Goal: Information Seeking & Learning: Check status

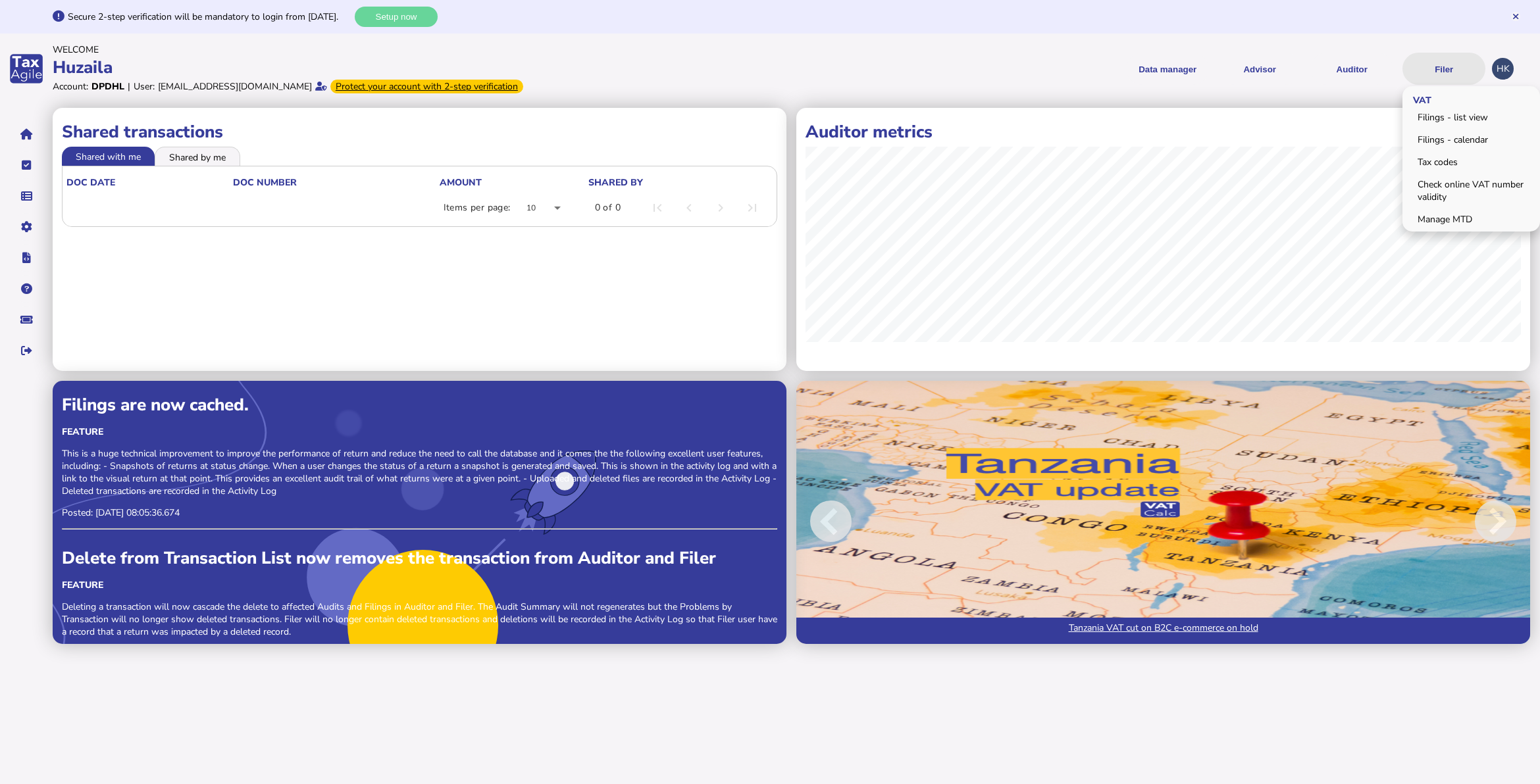
click at [1438, 67] on button "Filer" at bounding box center [1444, 68] width 83 height 32
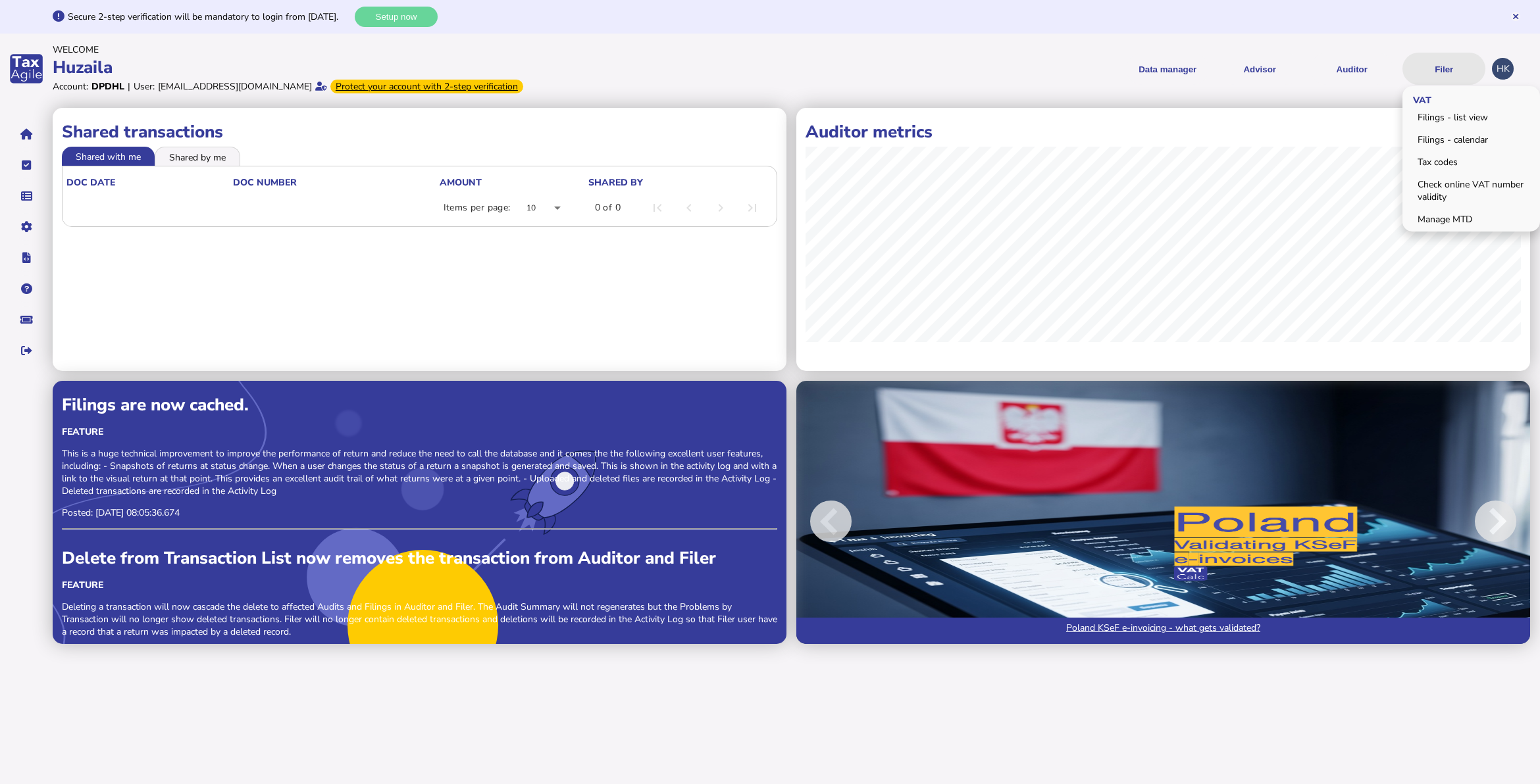
click at [1439, 67] on button "Filer" at bounding box center [1444, 68] width 83 height 32
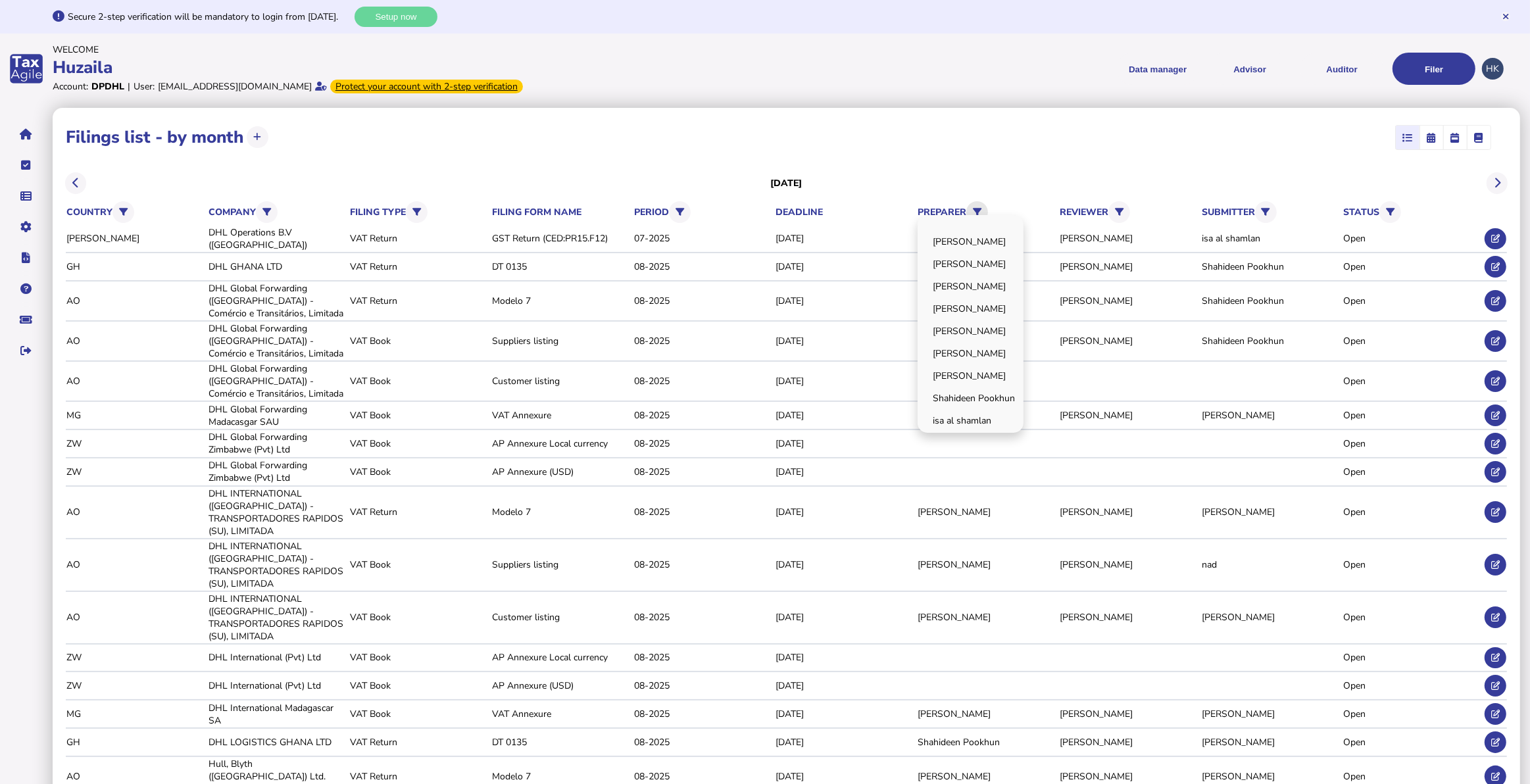
click at [978, 208] on icon at bounding box center [978, 213] width 9 height 9
click at [995, 330] on link "[PERSON_NAME]" at bounding box center [971, 331] width 102 height 20
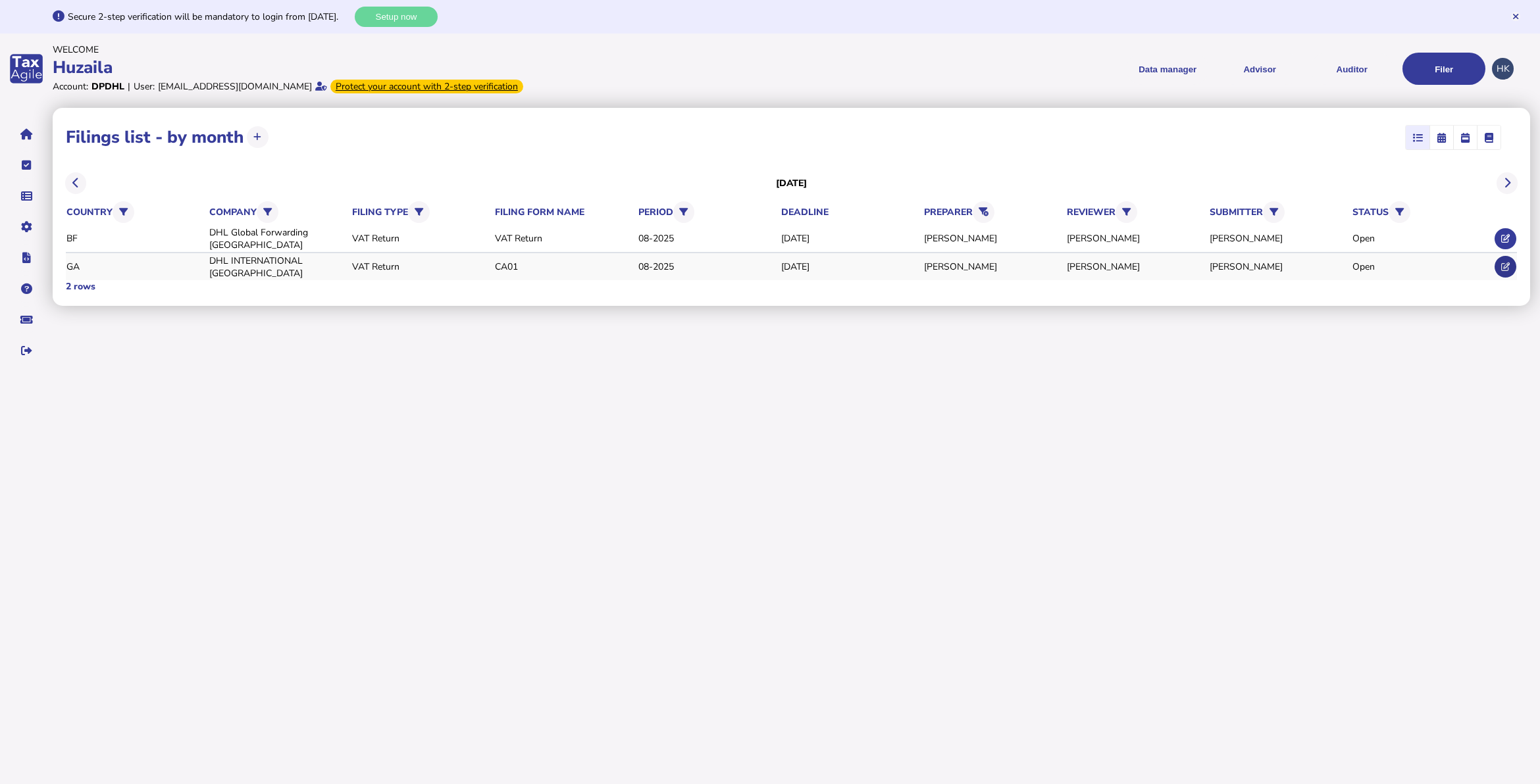
click at [1498, 267] on button at bounding box center [1505, 266] width 22 height 22
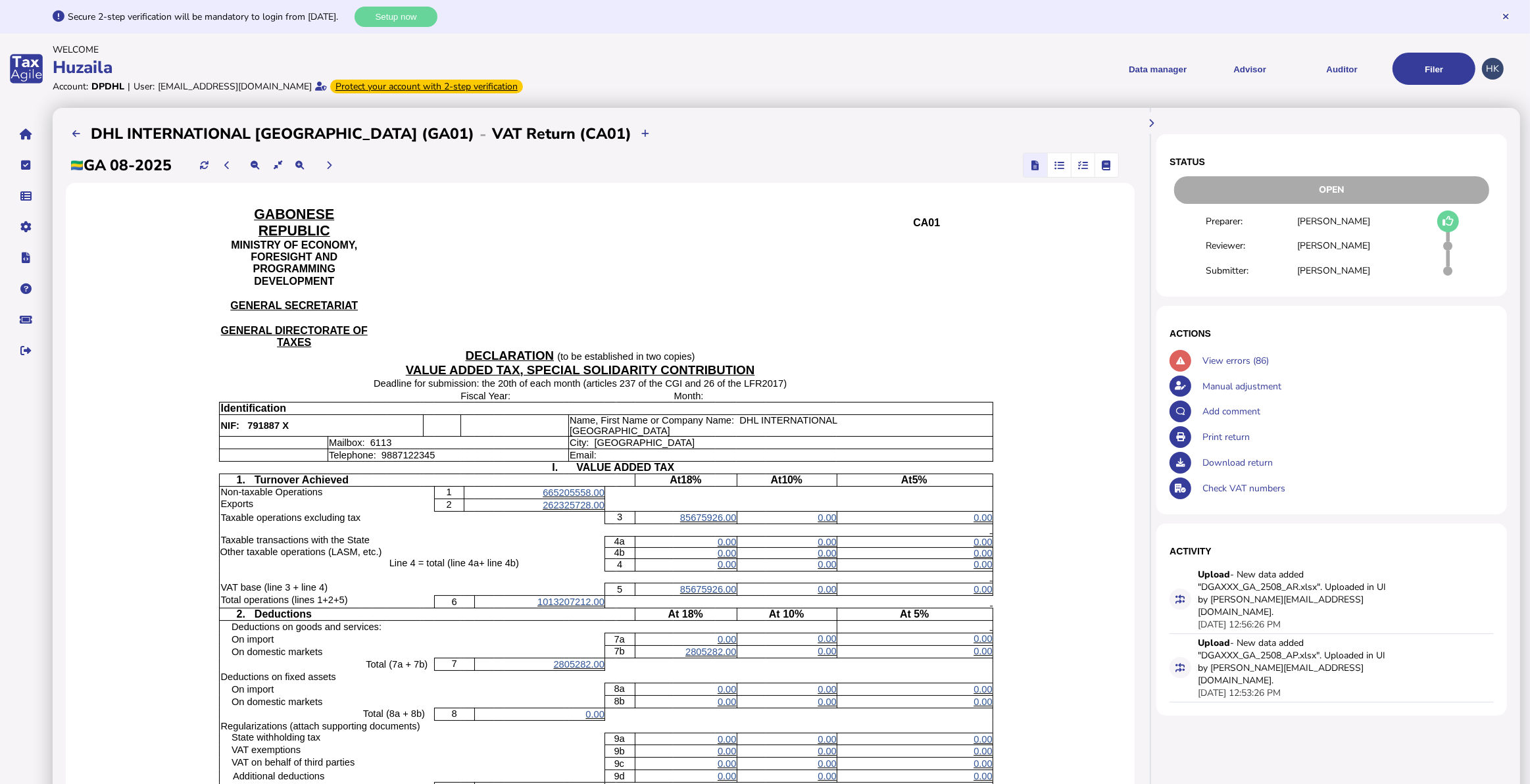
click at [1066, 165] on span "button" at bounding box center [1059, 164] width 22 height 24
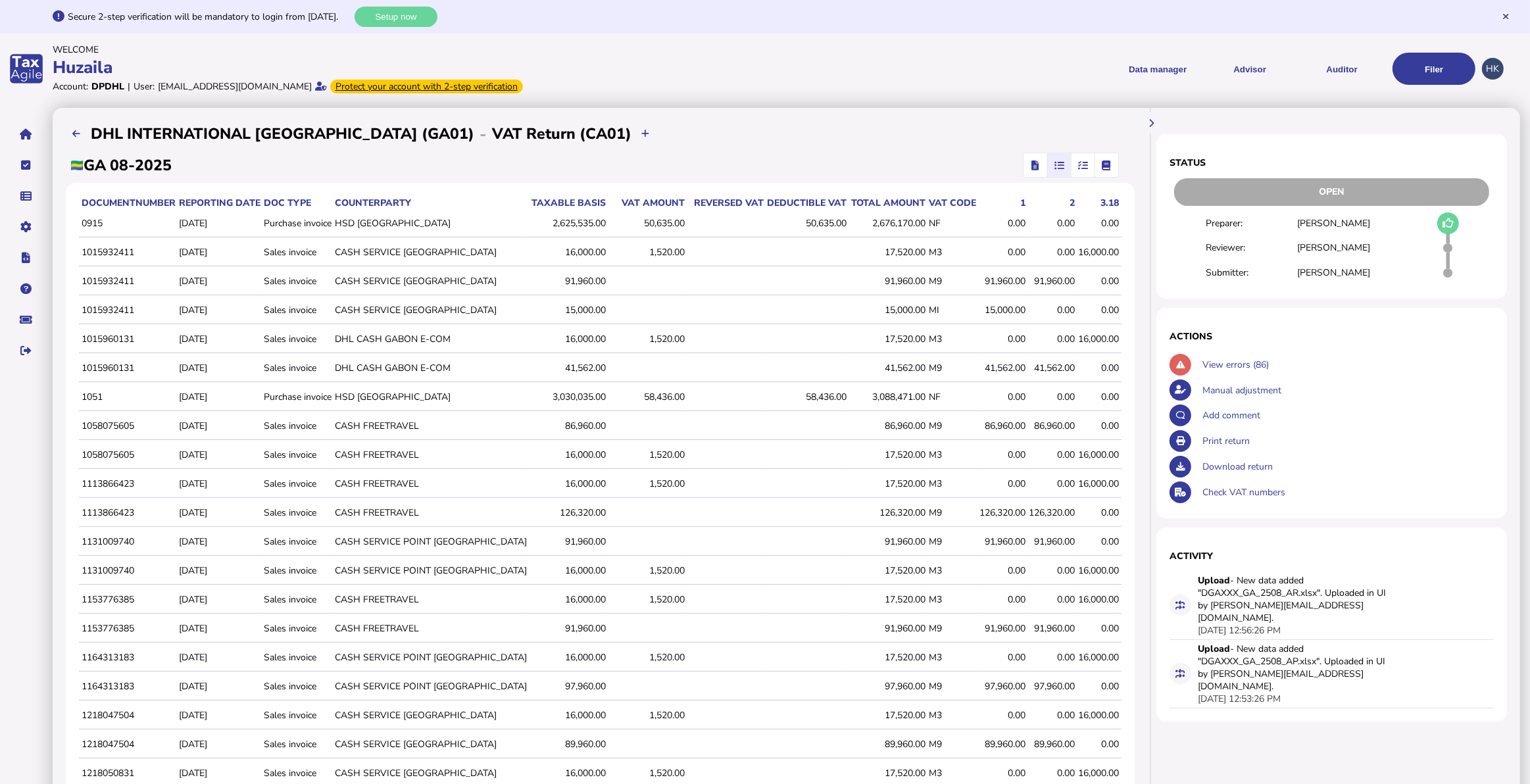
click at [1086, 165] on icon "button" at bounding box center [1083, 165] width 10 height 1
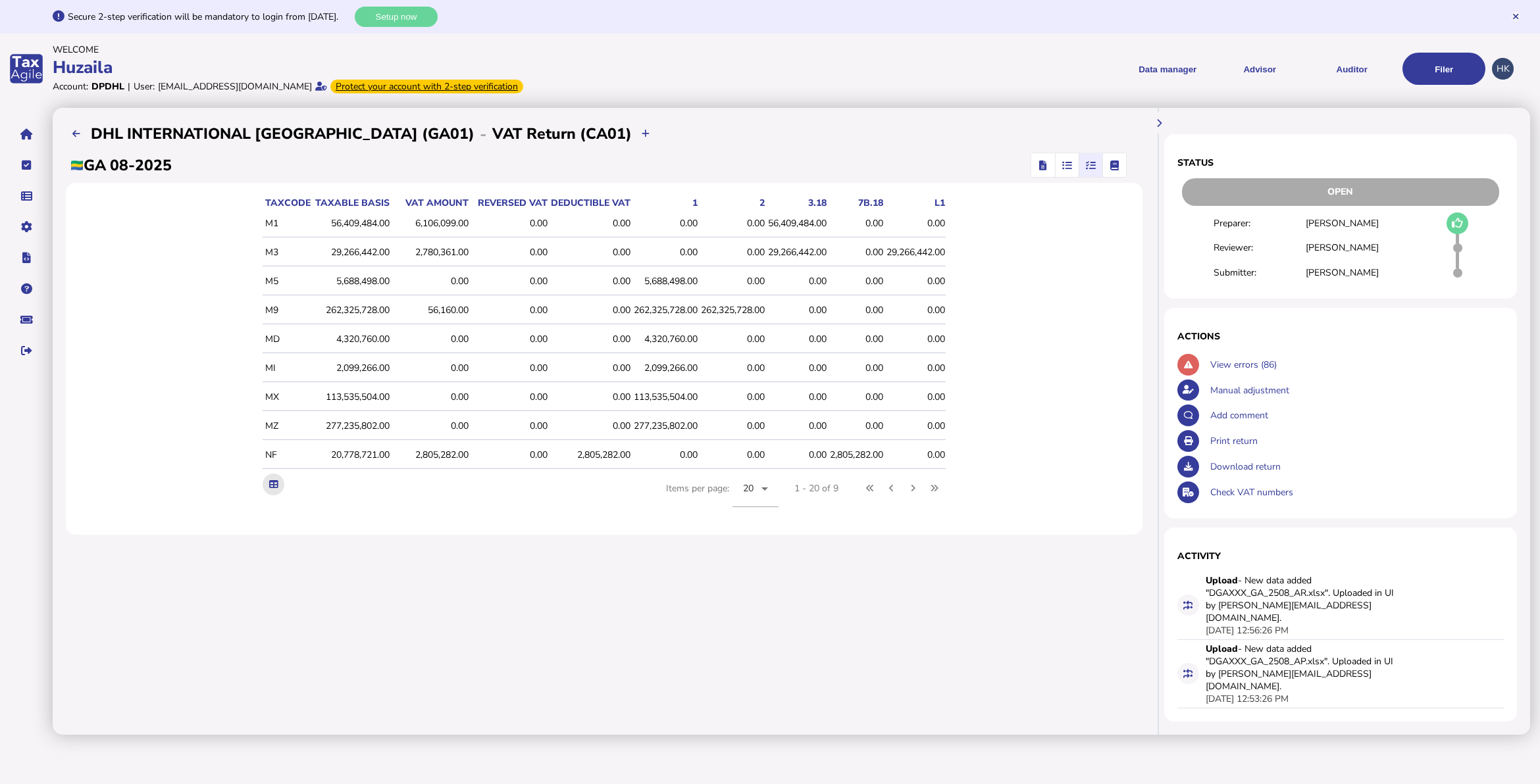
click at [269, 483] on icon at bounding box center [273, 485] width 9 height 9
click at [1122, 168] on span "button" at bounding box center [1114, 164] width 21 height 24
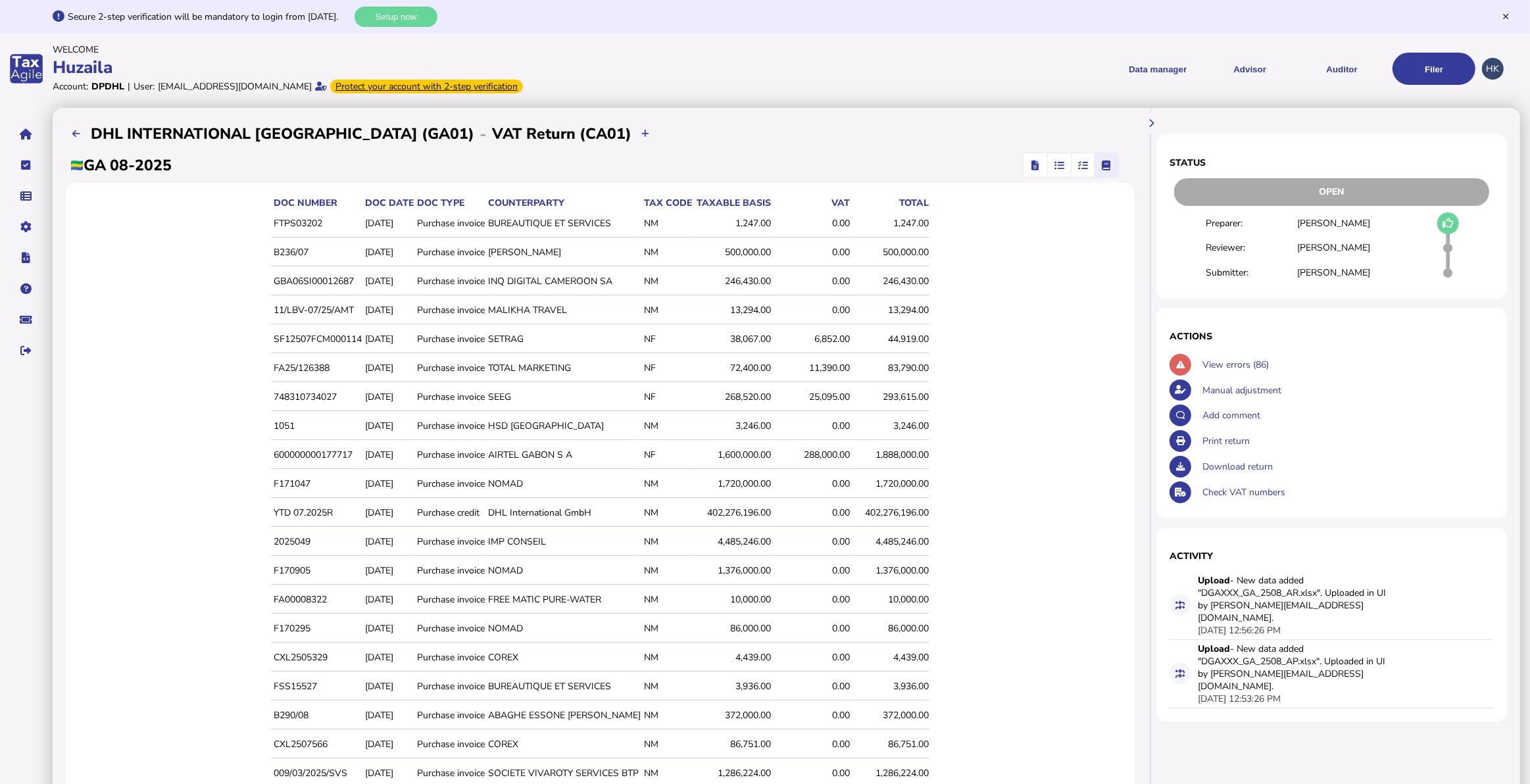
drag, startPoint x: 695, startPoint y: 361, endPoint x: 684, endPoint y: 362, distance: 11.0
click at [684, 362] on td "NF" at bounding box center [667, 368] width 52 height 28
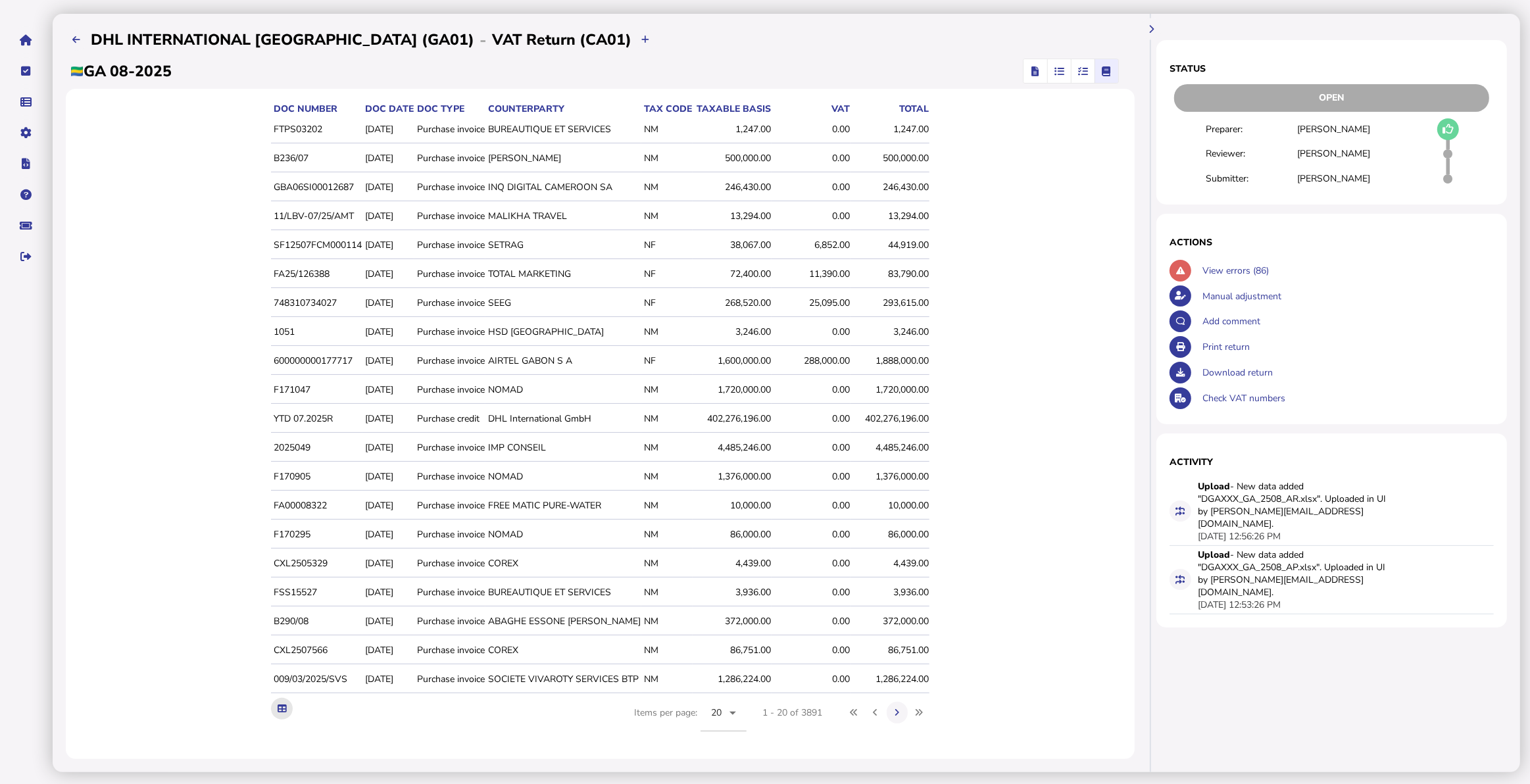
click at [281, 701] on button at bounding box center [282, 708] width 22 height 22
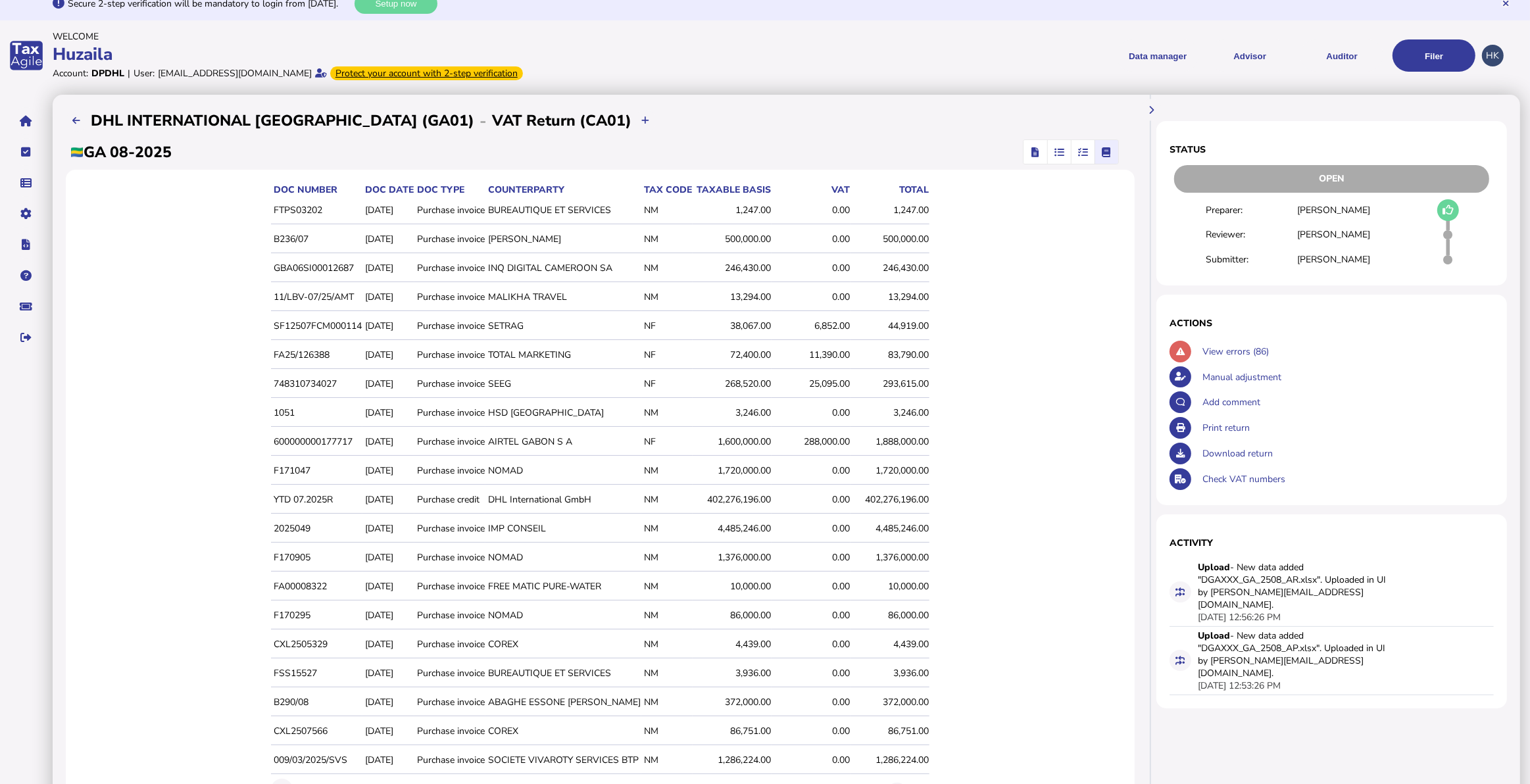
scroll to position [0, 0]
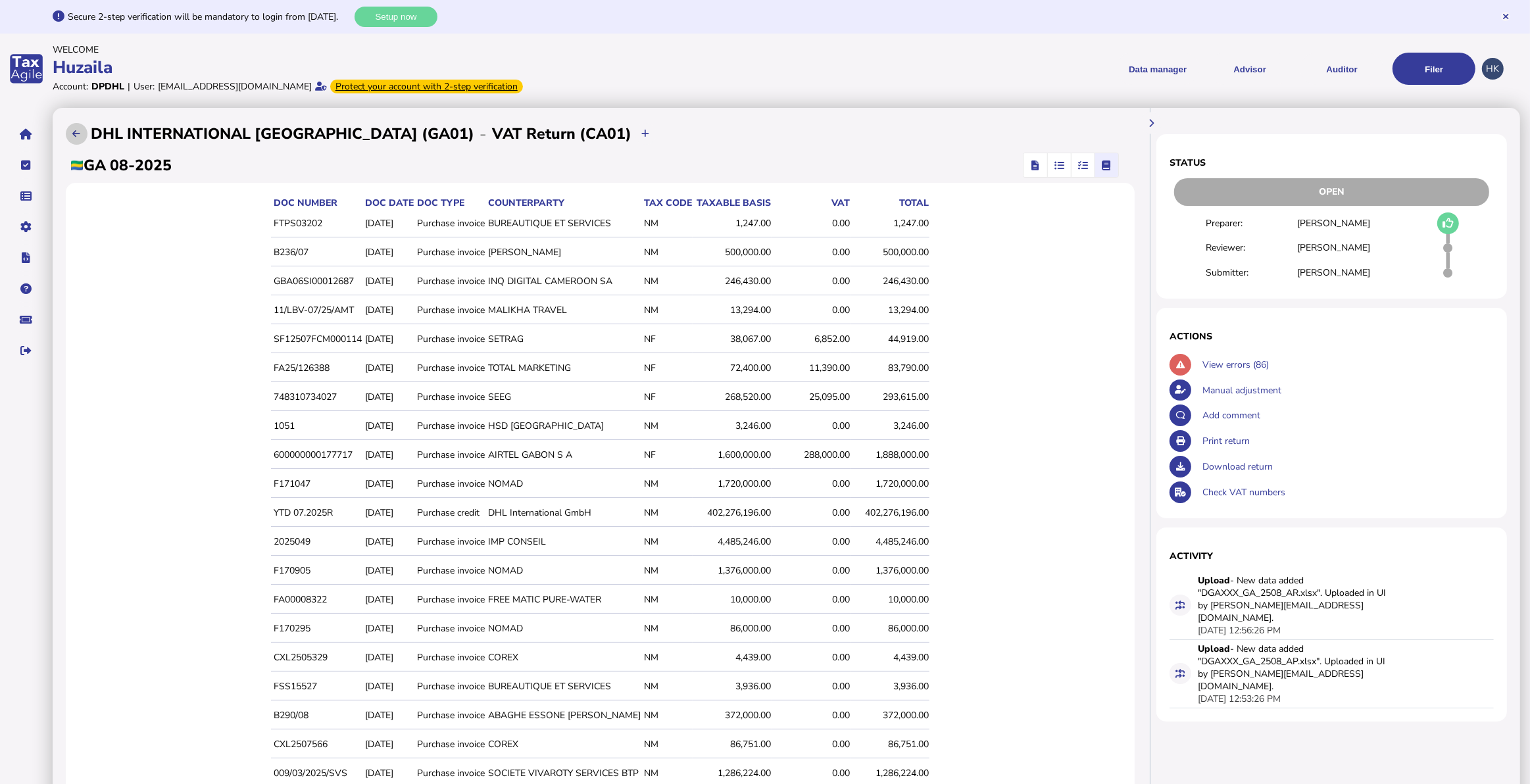
click at [71, 136] on button at bounding box center [76, 134] width 22 height 22
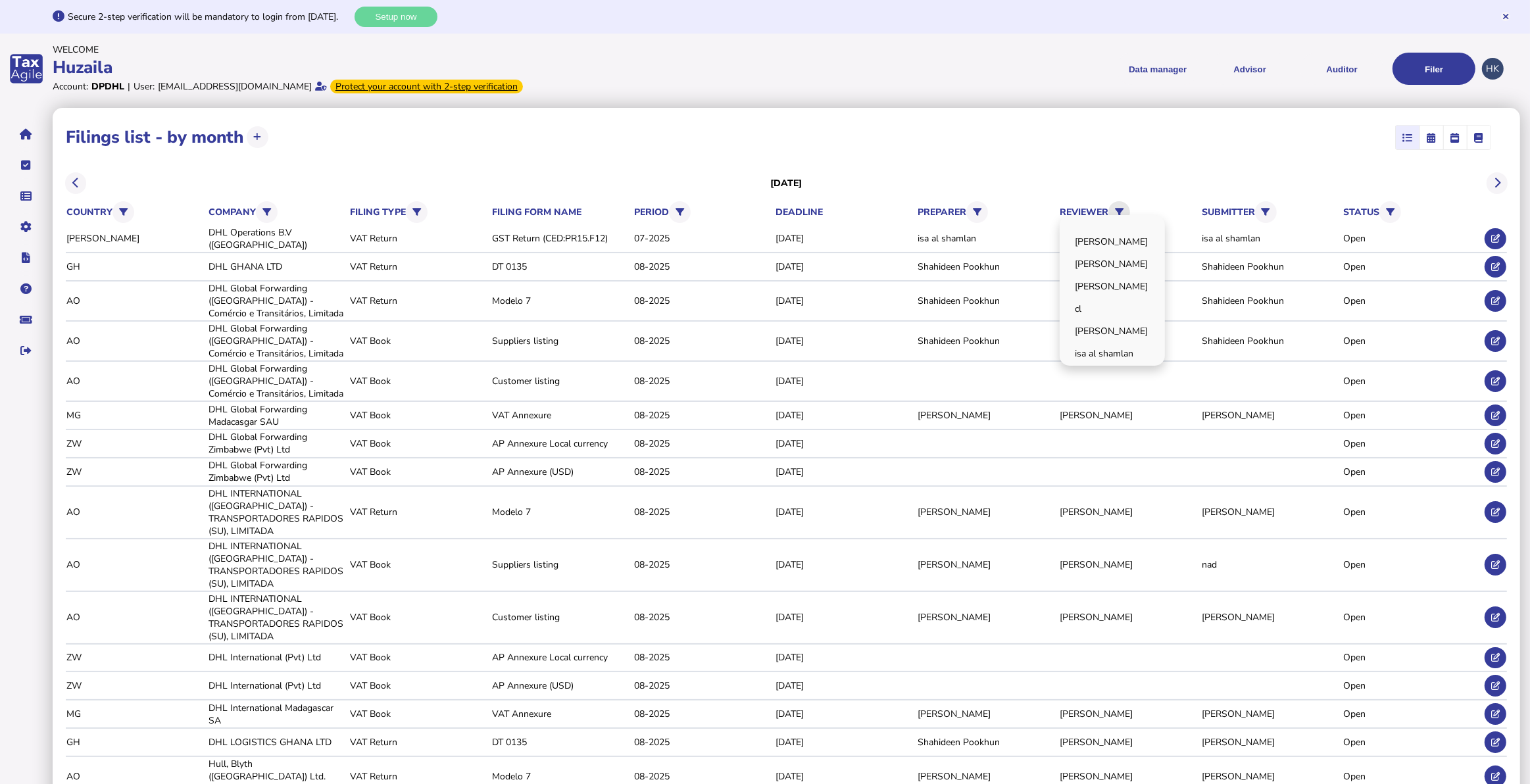
click at [1124, 214] on icon at bounding box center [1119, 213] width 9 height 9
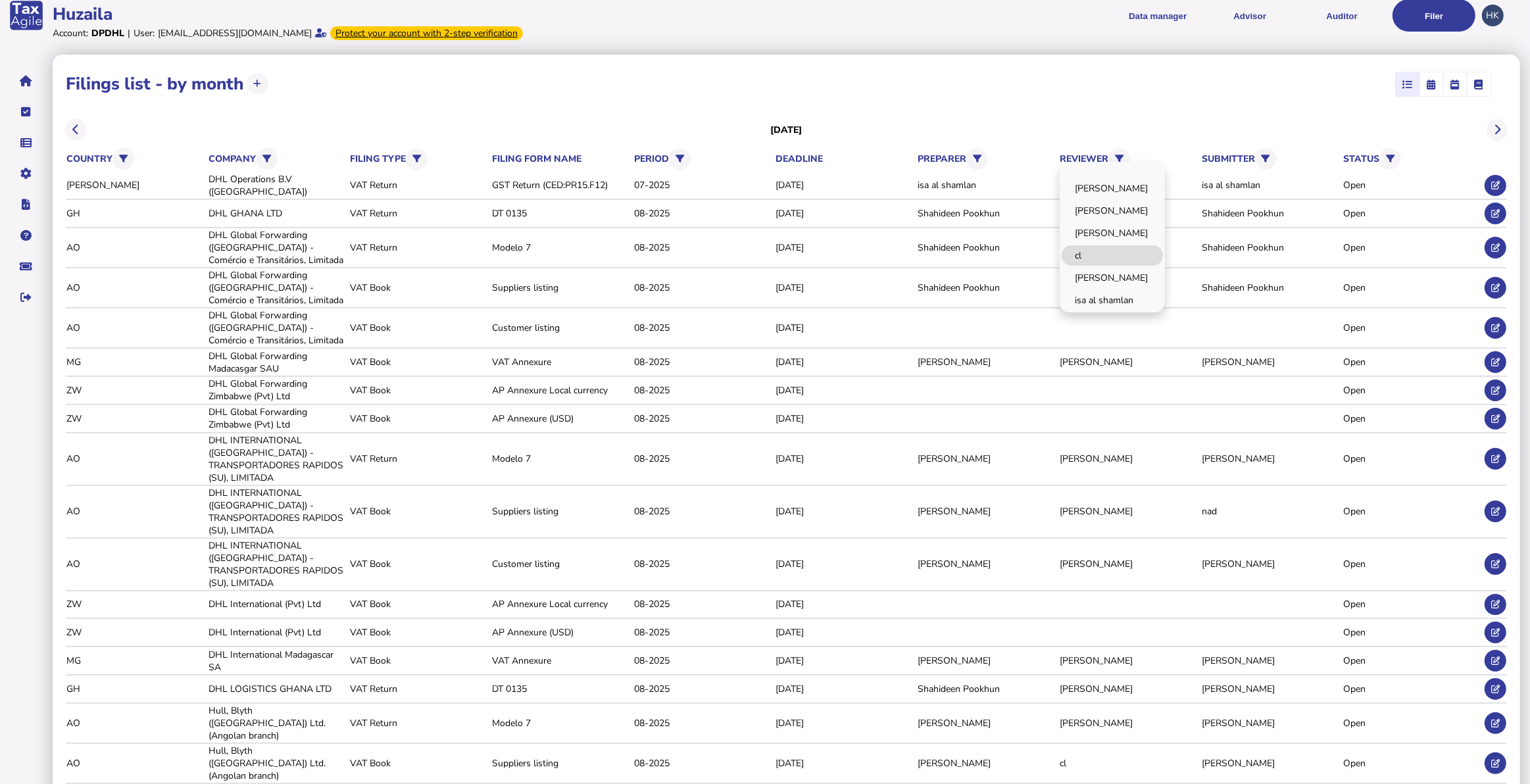
scroll to position [82, 0]
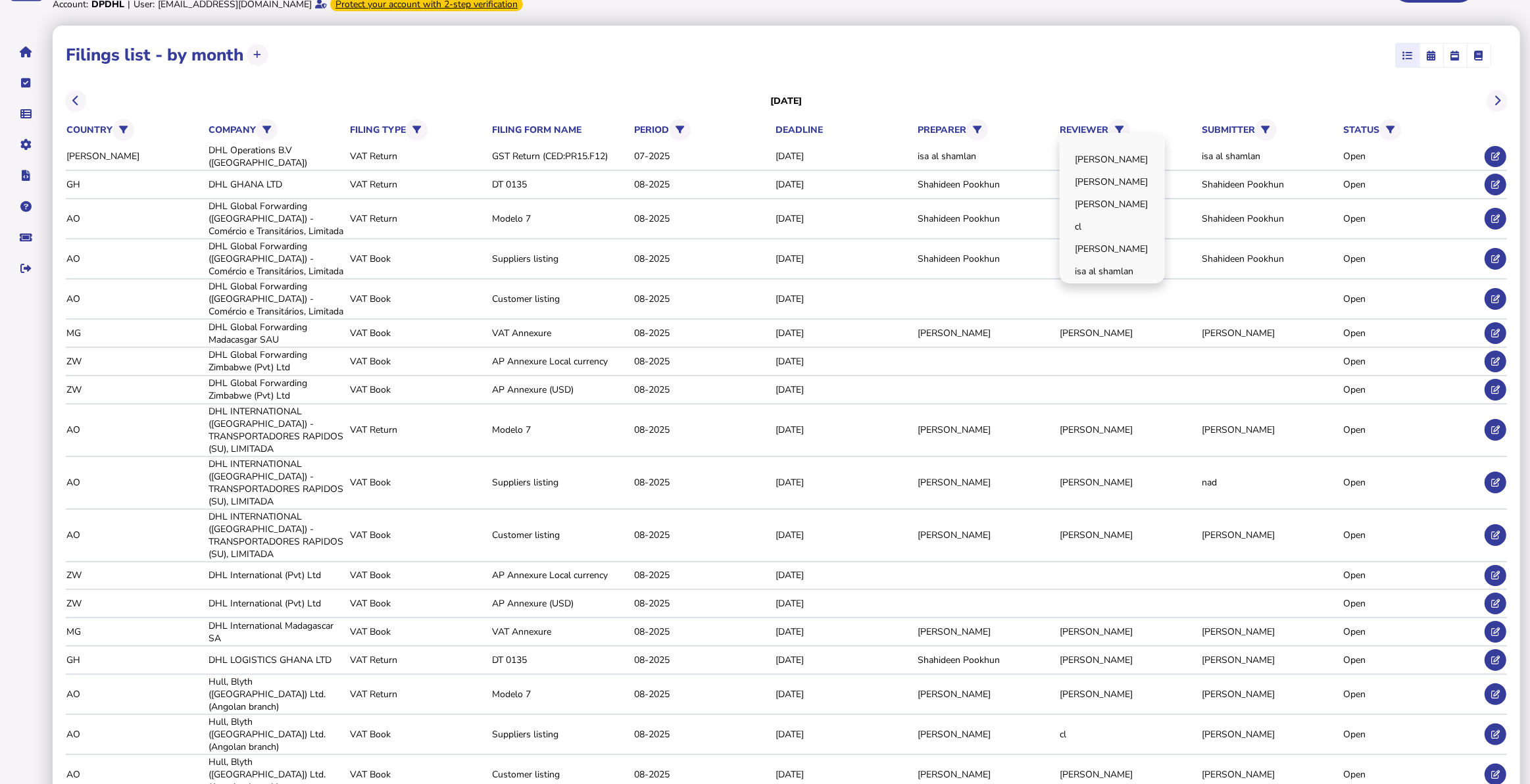
click at [1121, 136] on div "[PERSON_NAME] [PERSON_NAME] [PERSON_NAME] [PERSON_NAME] JOOMUNN isa al shamlan" at bounding box center [1112, 208] width 105 height 150
click at [1119, 264] on link "isa al shamlan" at bounding box center [1112, 270] width 102 height 20
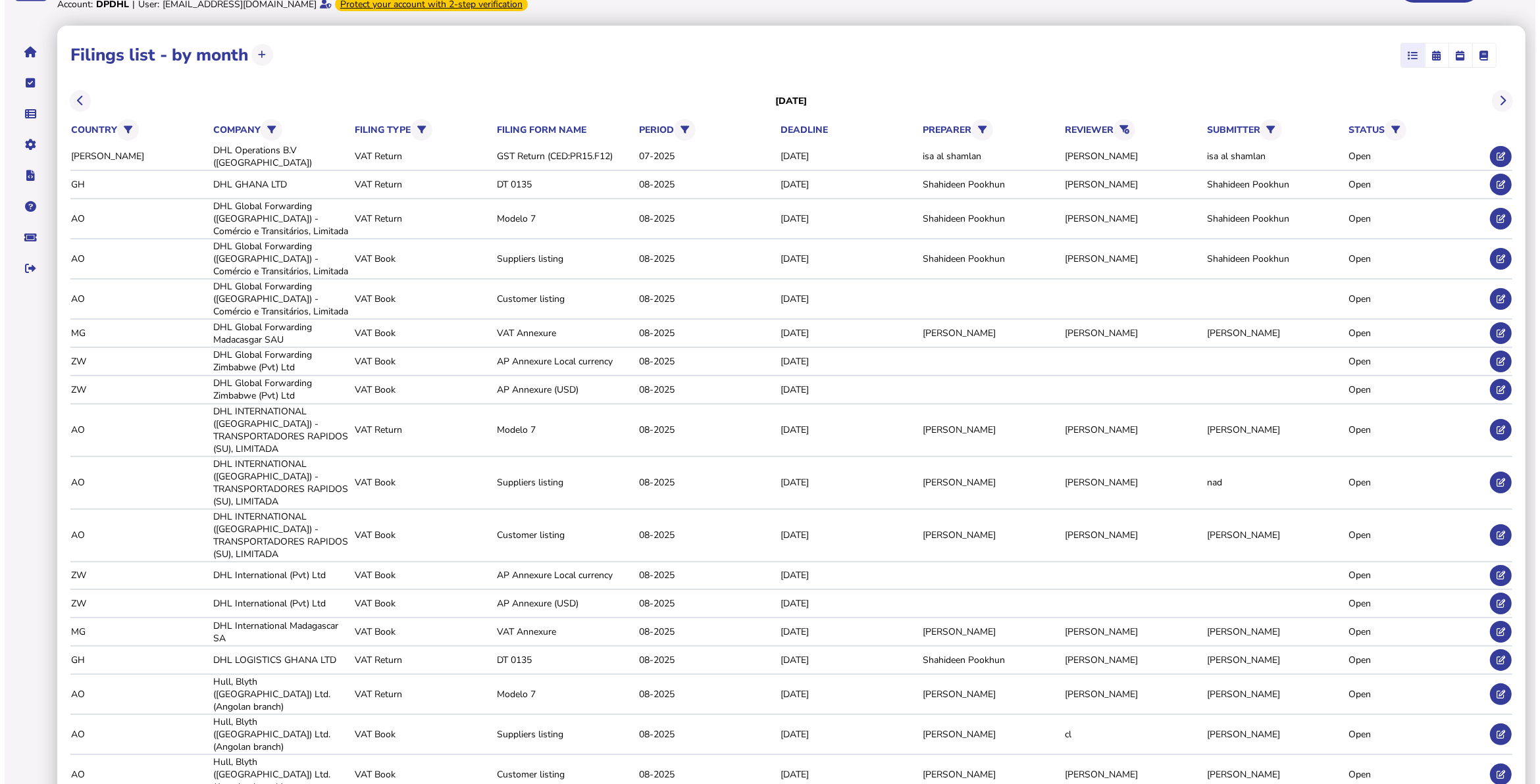
scroll to position [0, 0]
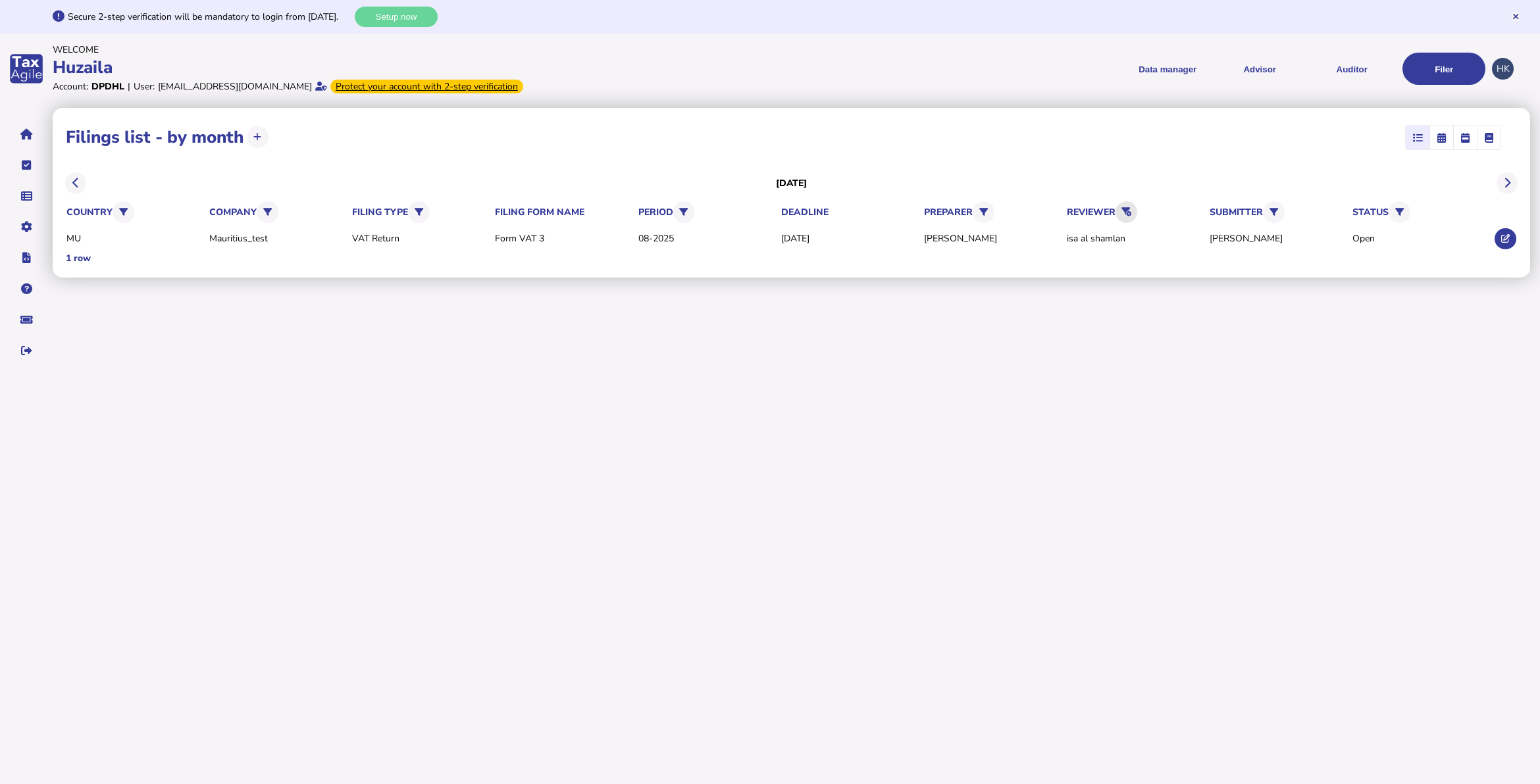
click at [1127, 208] on icon at bounding box center [1126, 213] width 10 height 9
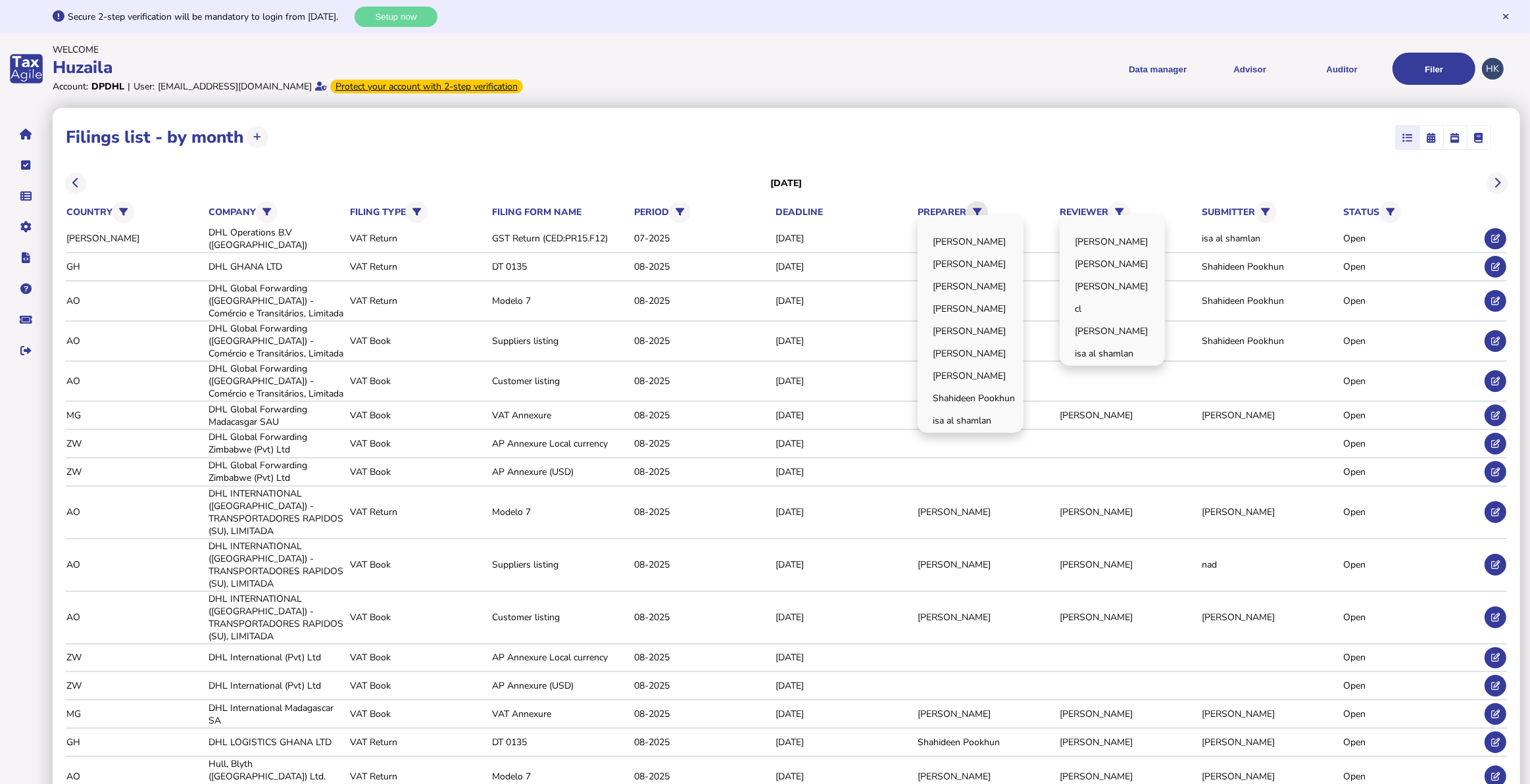
click at [981, 211] on icon at bounding box center [978, 213] width 9 height 9
click at [1003, 325] on link "[PERSON_NAME]" at bounding box center [971, 331] width 102 height 20
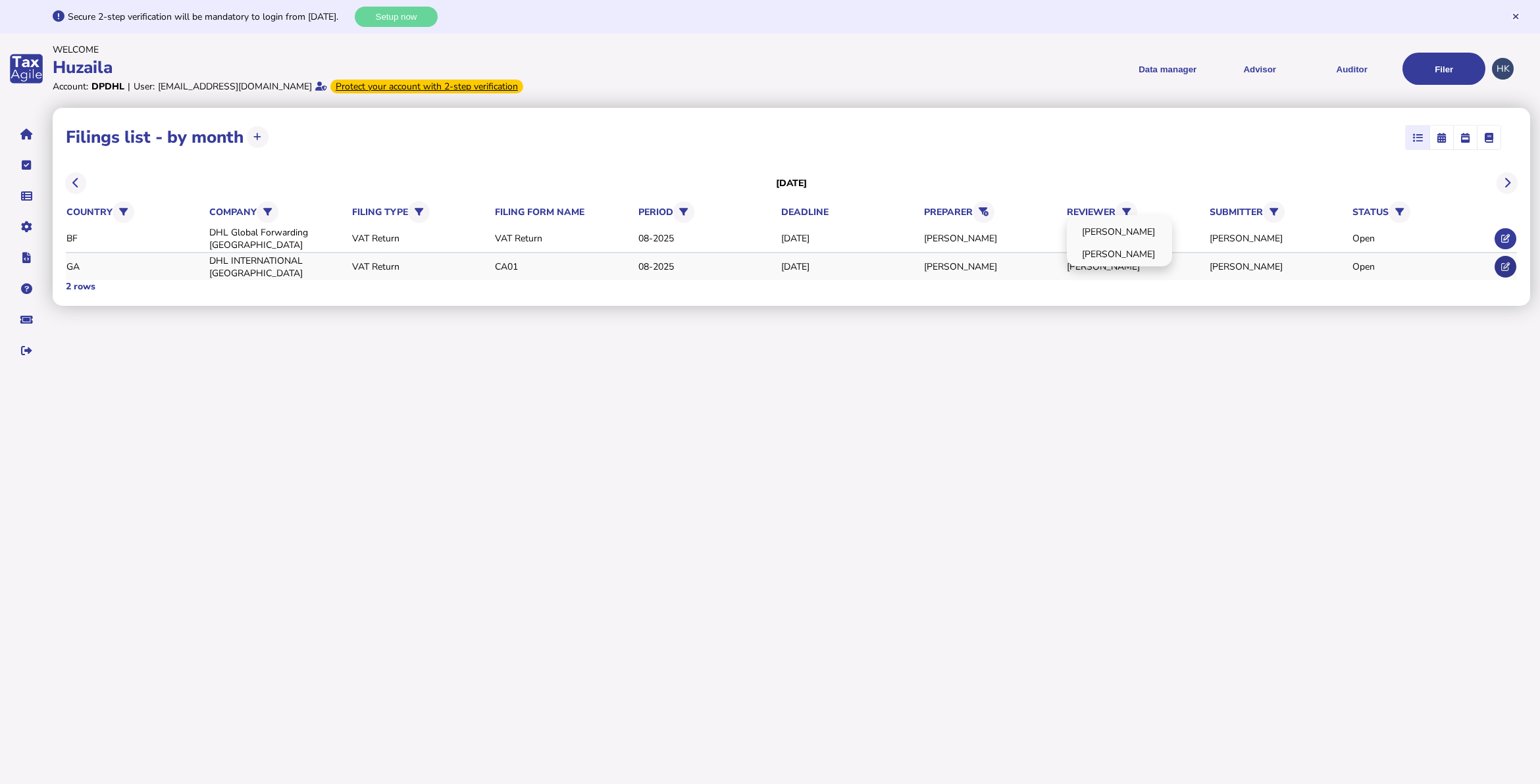
click at [1502, 262] on icon at bounding box center [1505, 267] width 9 height 9
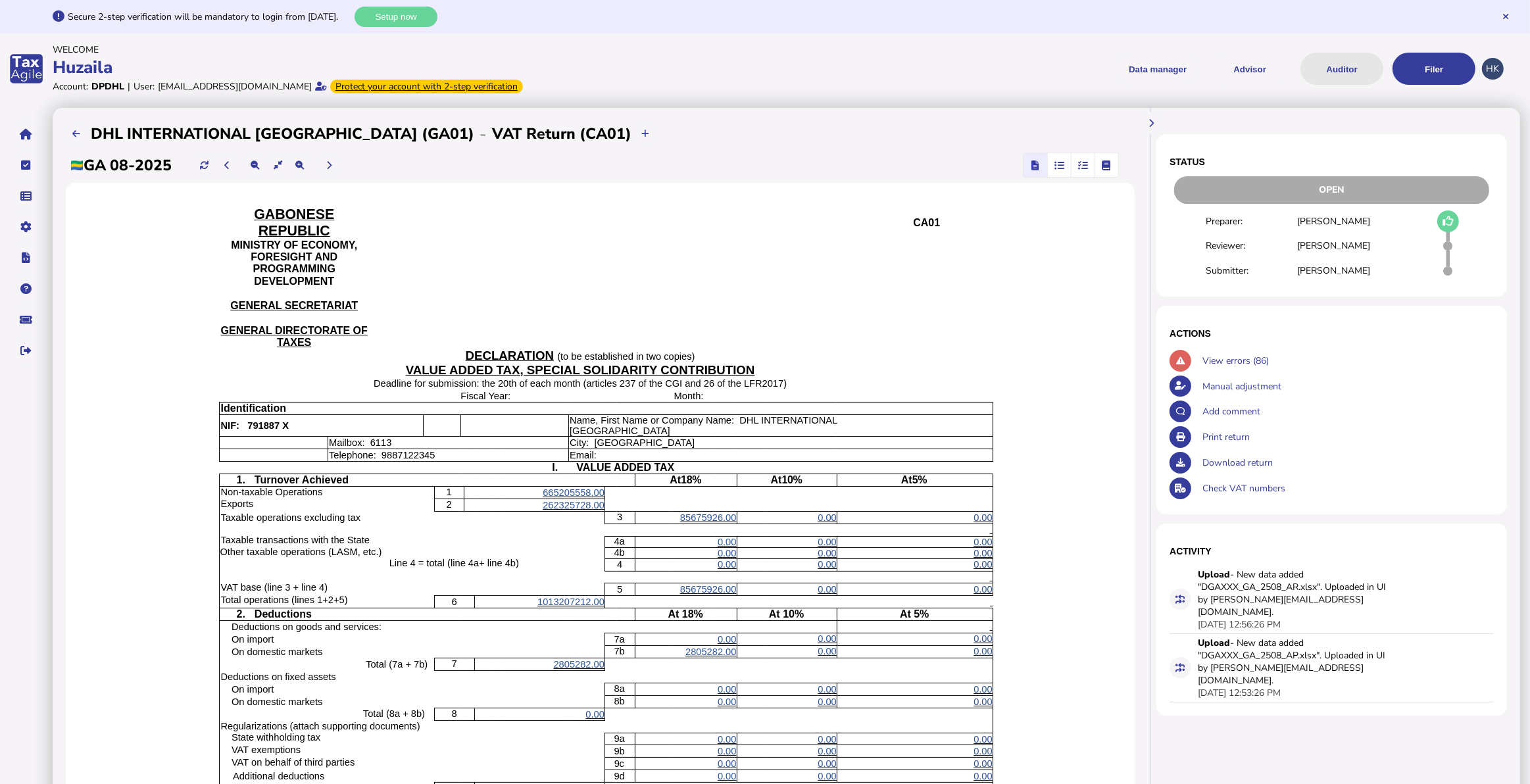
click at [1333, 70] on button "Auditor" at bounding box center [1342, 68] width 83 height 32
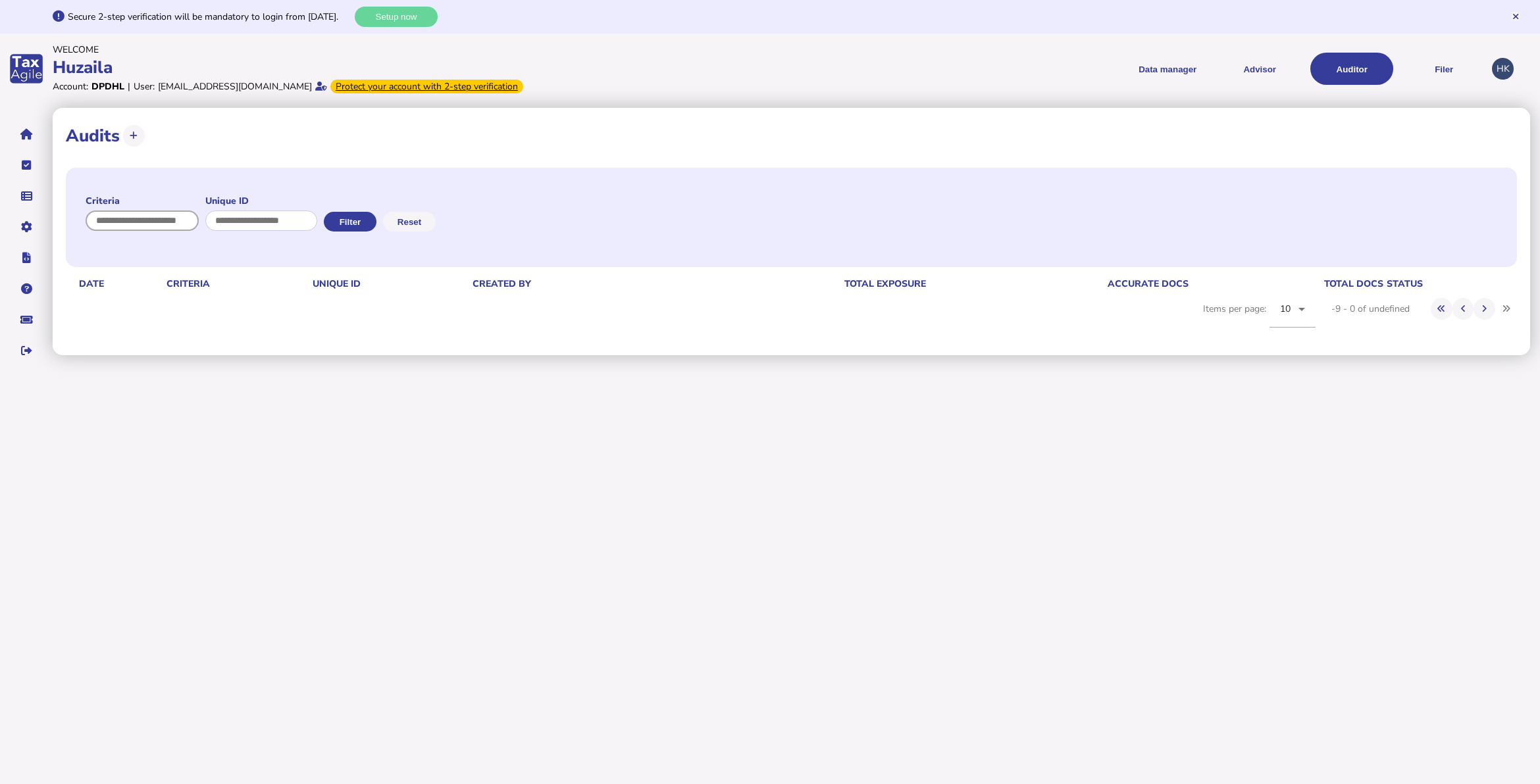
click at [162, 224] on input "input" at bounding box center [142, 220] width 113 height 20
type input "**"
click at [361, 221] on button "Filter" at bounding box center [348, 221] width 53 height 20
drag, startPoint x: 116, startPoint y: 215, endPoint x: 53, endPoint y: 219, distance: 63.1
click at [53, 219] on div "**********" at bounding box center [791, 231] width 1477 height 248
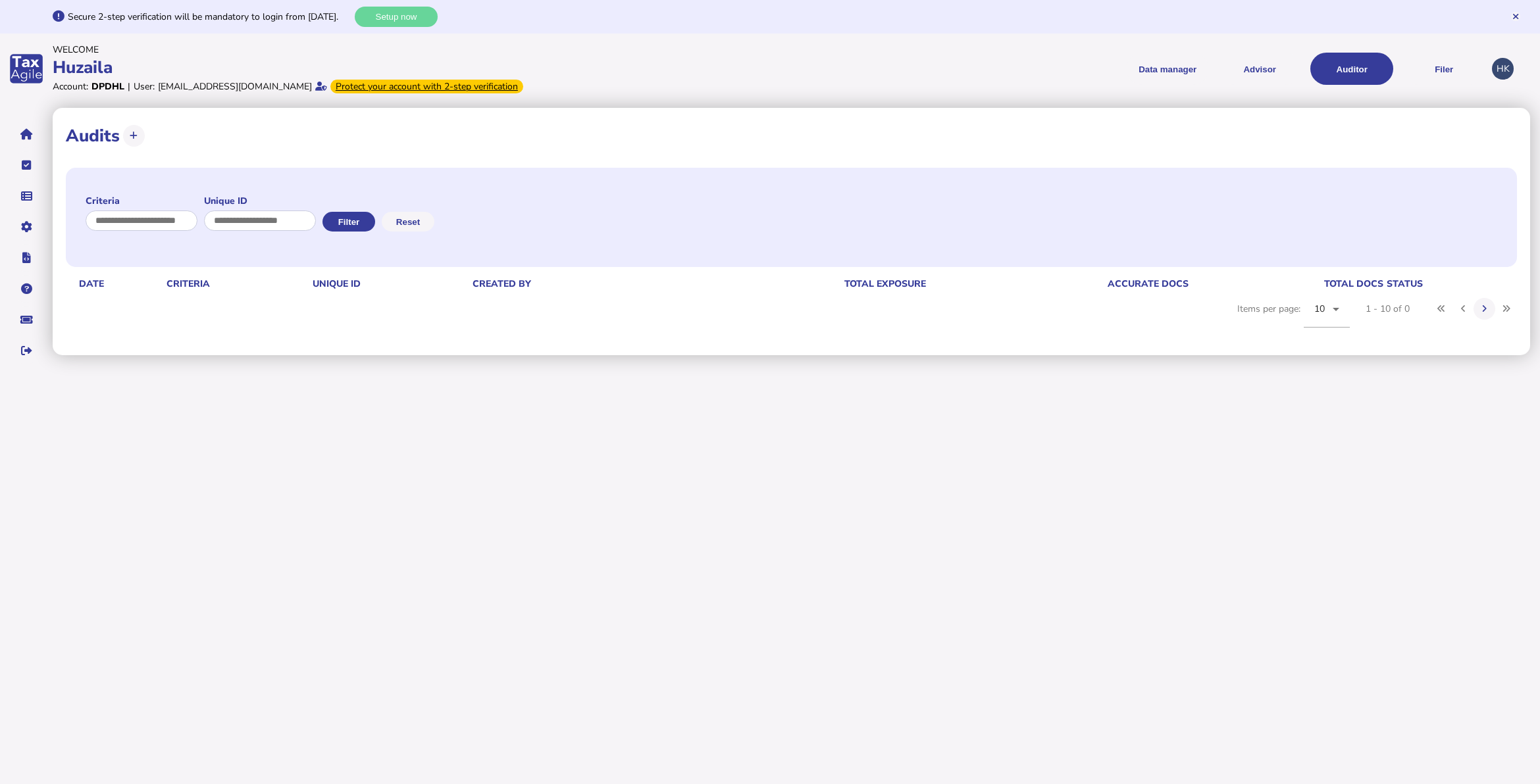
click at [367, 234] on div "Criteria Unique ID Filter Reset" at bounding box center [791, 217] width 1451 height 99
click at [374, 227] on button "Filter" at bounding box center [348, 221] width 53 height 20
click at [337, 354] on div "**********" at bounding box center [791, 231] width 1477 height 248
click at [431, 225] on button "Reset" at bounding box center [408, 221] width 53 height 20
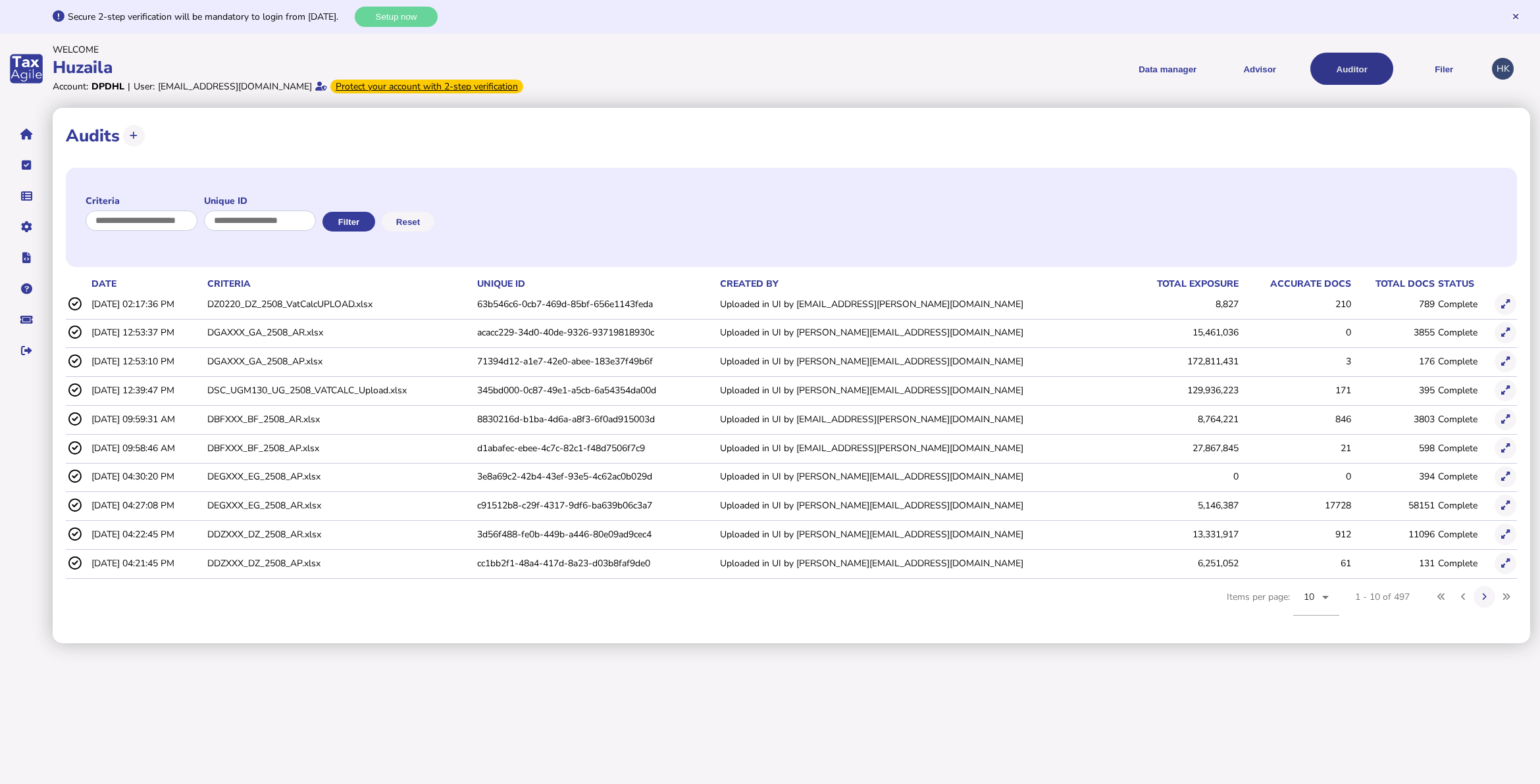
click at [1339, 62] on button "Auditor" at bounding box center [1351, 68] width 83 height 32
click at [286, 219] on input "input" at bounding box center [260, 220] width 113 height 20
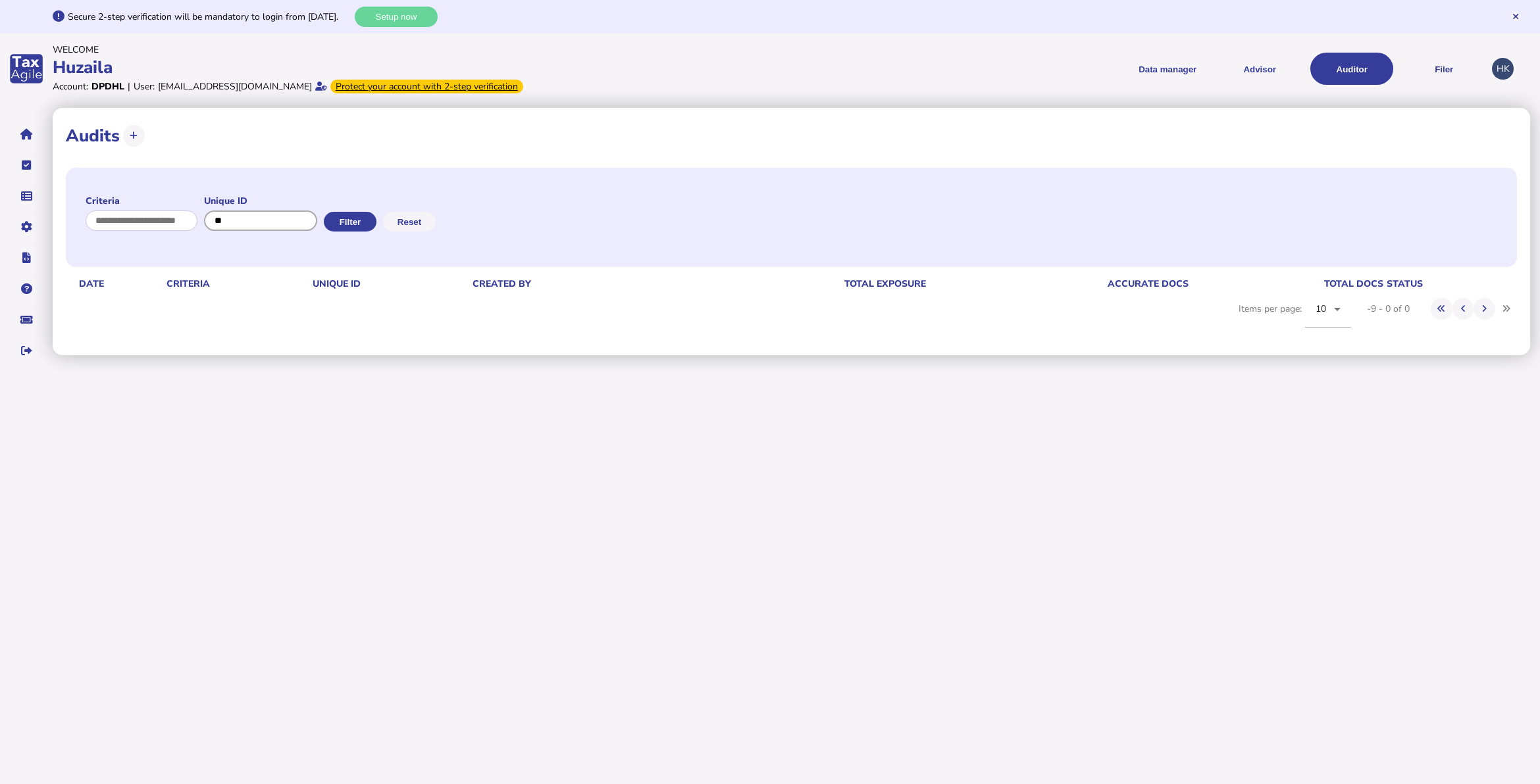
type input "*"
type input "***"
click at [375, 221] on button "Filter" at bounding box center [348, 221] width 53 height 20
drag, startPoint x: 293, startPoint y: 222, endPoint x: 168, endPoint y: 224, distance: 125.0
click at [168, 224] on formly-group "Criteria Unique ID" at bounding box center [201, 217] width 232 height 46
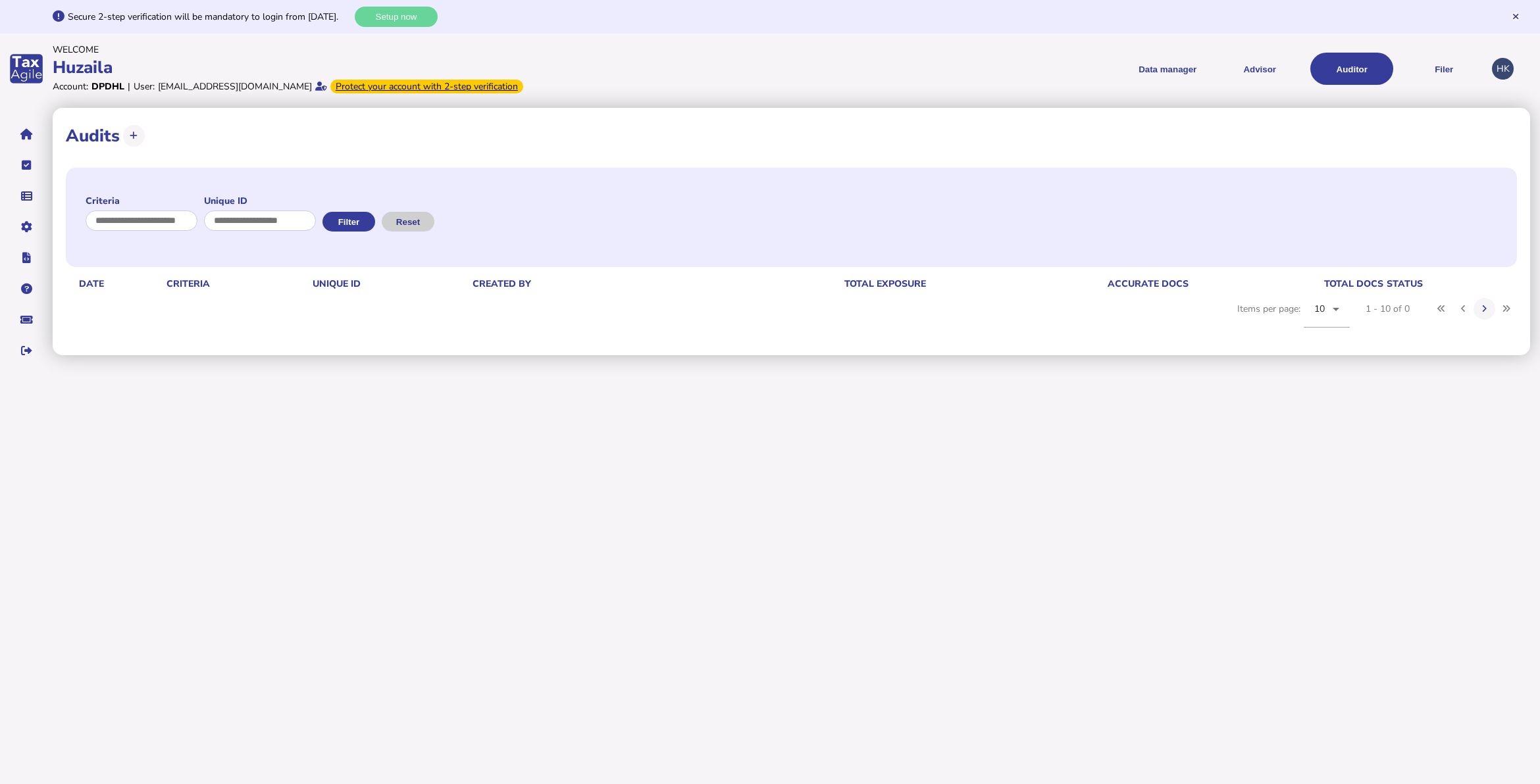
click at [423, 219] on button "Reset" at bounding box center [408, 221] width 53 height 20
click at [373, 219] on button "Filter" at bounding box center [348, 221] width 53 height 20
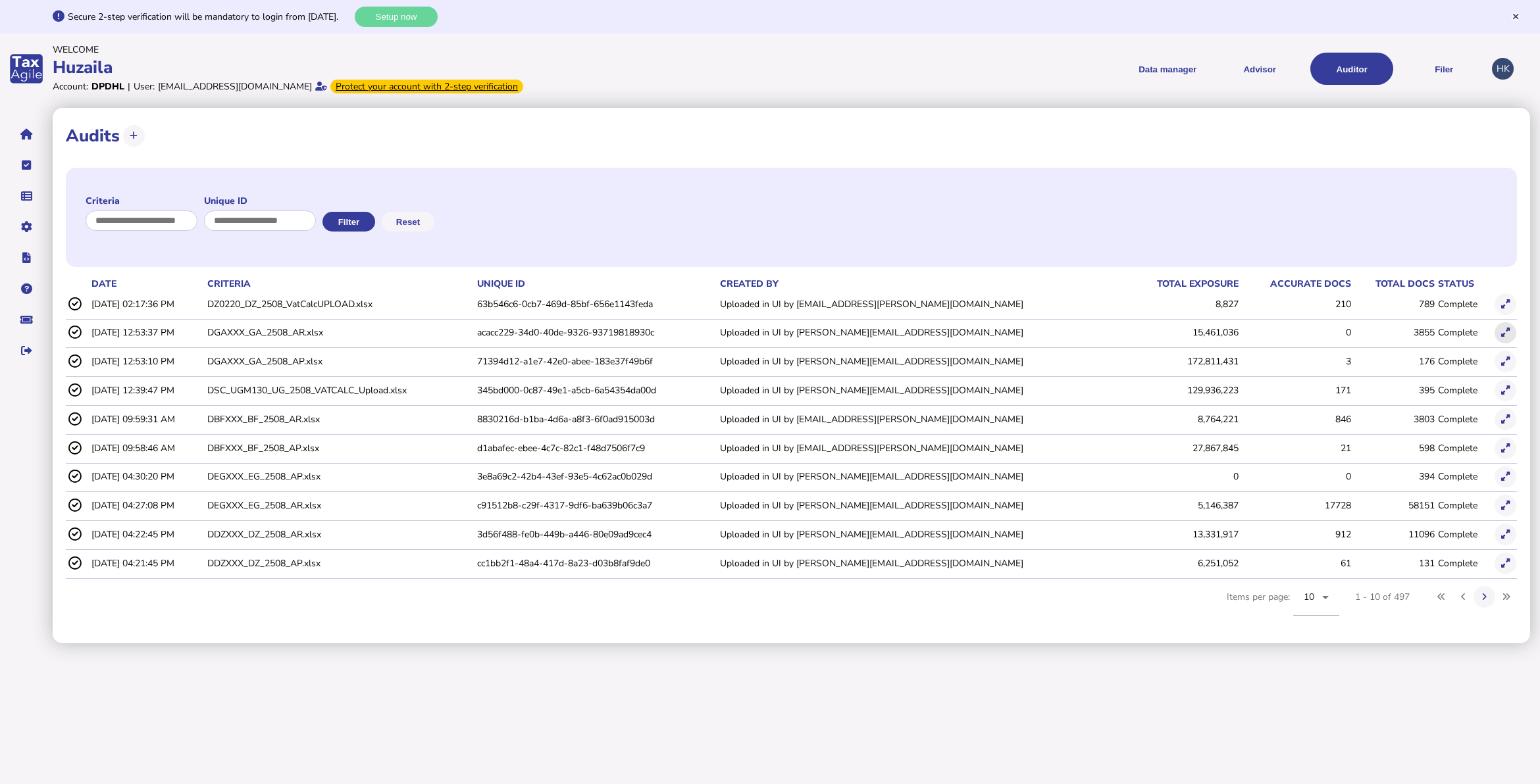
click at [1514, 331] on button at bounding box center [1505, 332] width 22 height 22
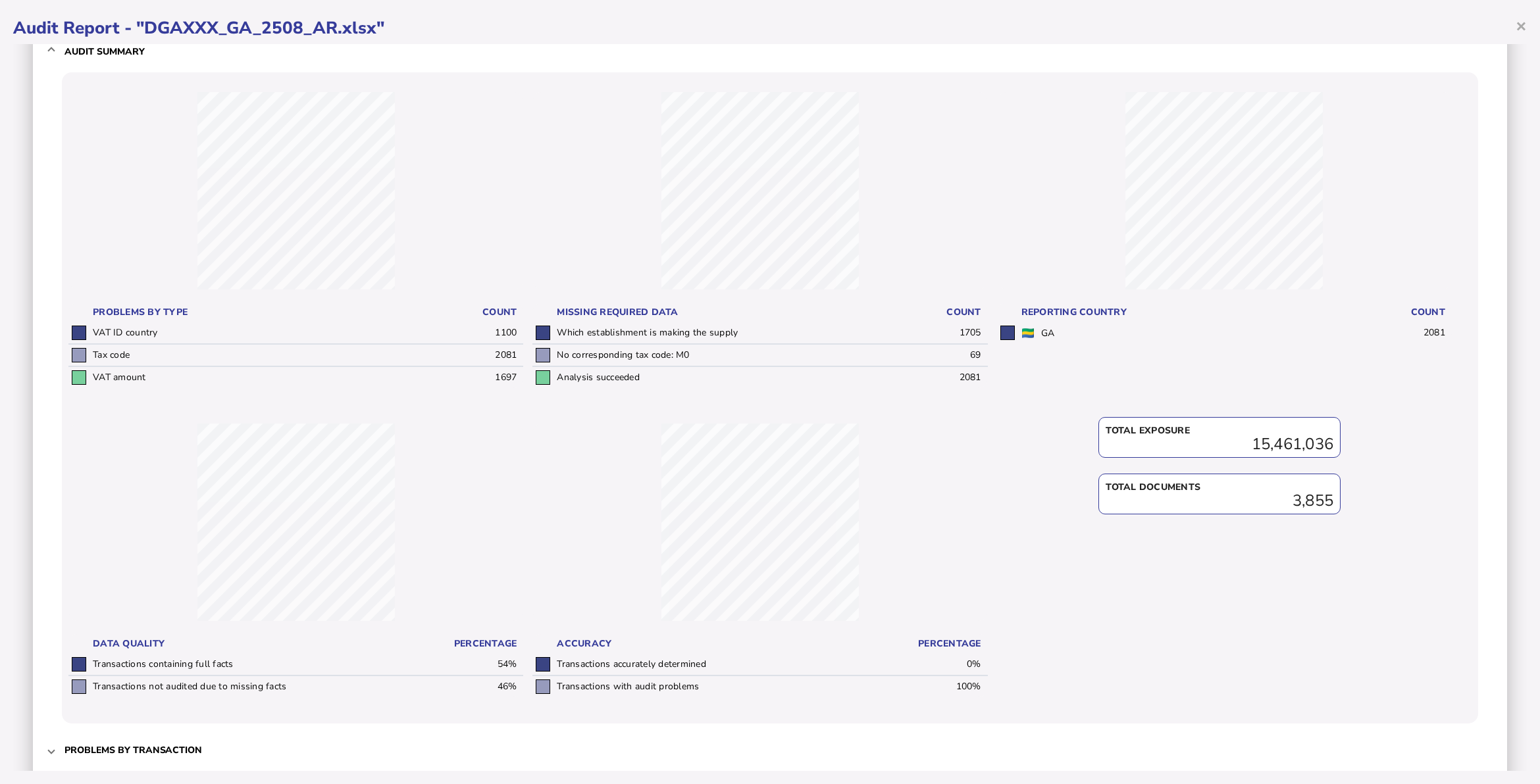
scroll to position [149, 0]
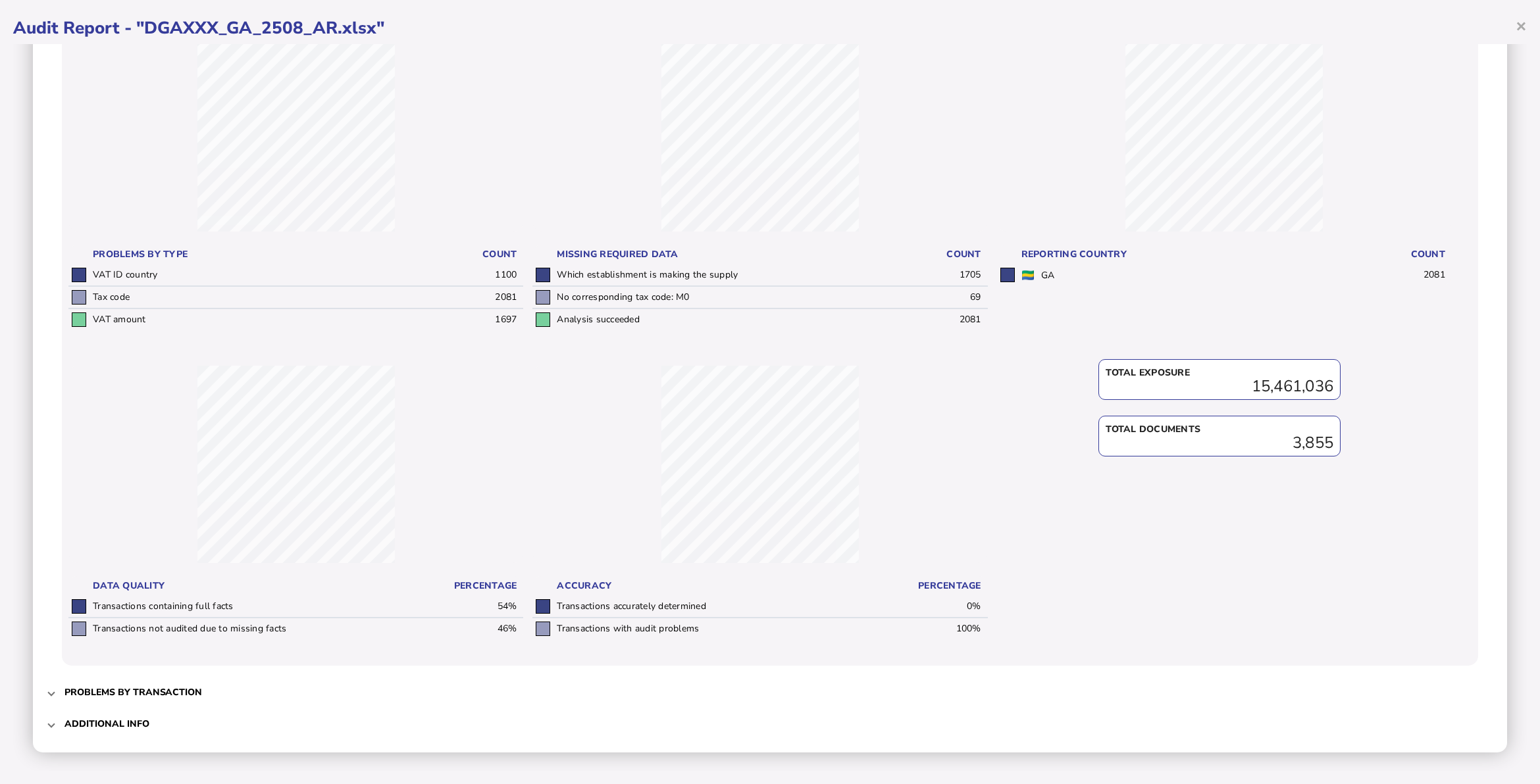
click at [181, 715] on span "Additional info" at bounding box center [771, 723] width 1413 height 31
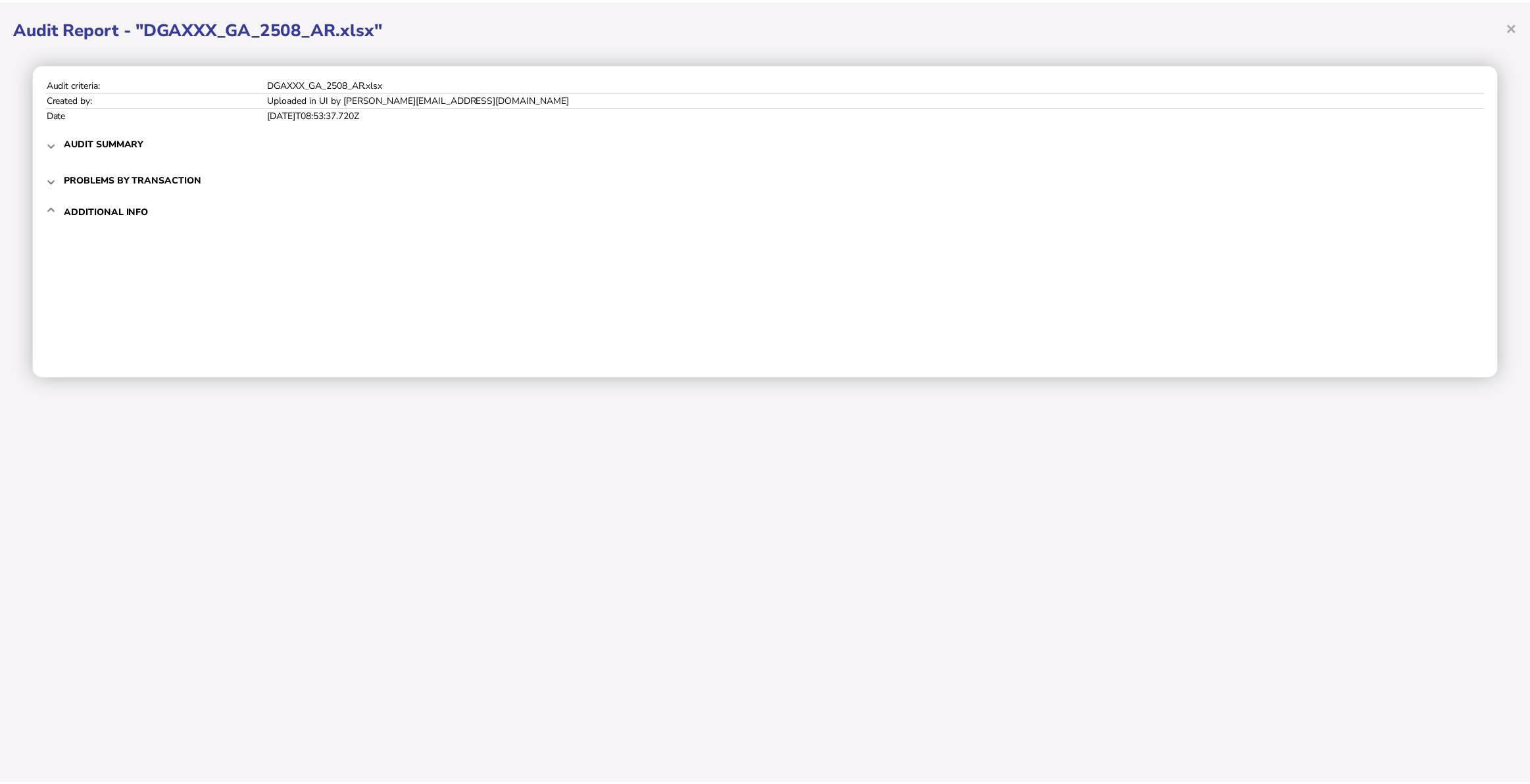
scroll to position [0, 0]
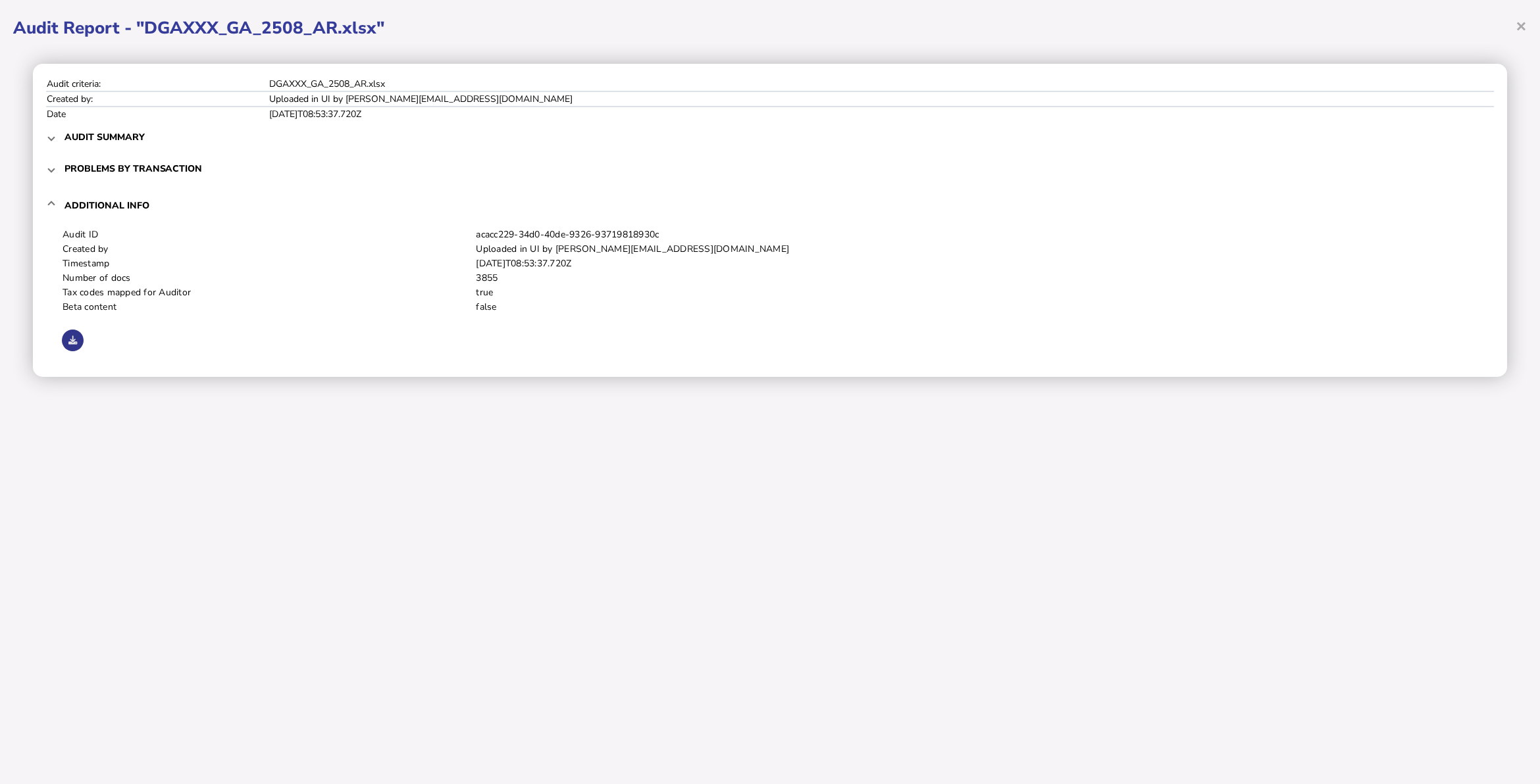
click at [67, 337] on button at bounding box center [73, 340] width 22 height 22
drag, startPoint x: 597, startPoint y: 416, endPoint x: 351, endPoint y: 107, distance: 395.0
click at [596, 416] on div "× Audit Report - "DGAXXX_GA_2508_AR.xlsx" Audit criteria: DGAXXX_GA_2508_AR.xls…" at bounding box center [770, 392] width 1540 height 784
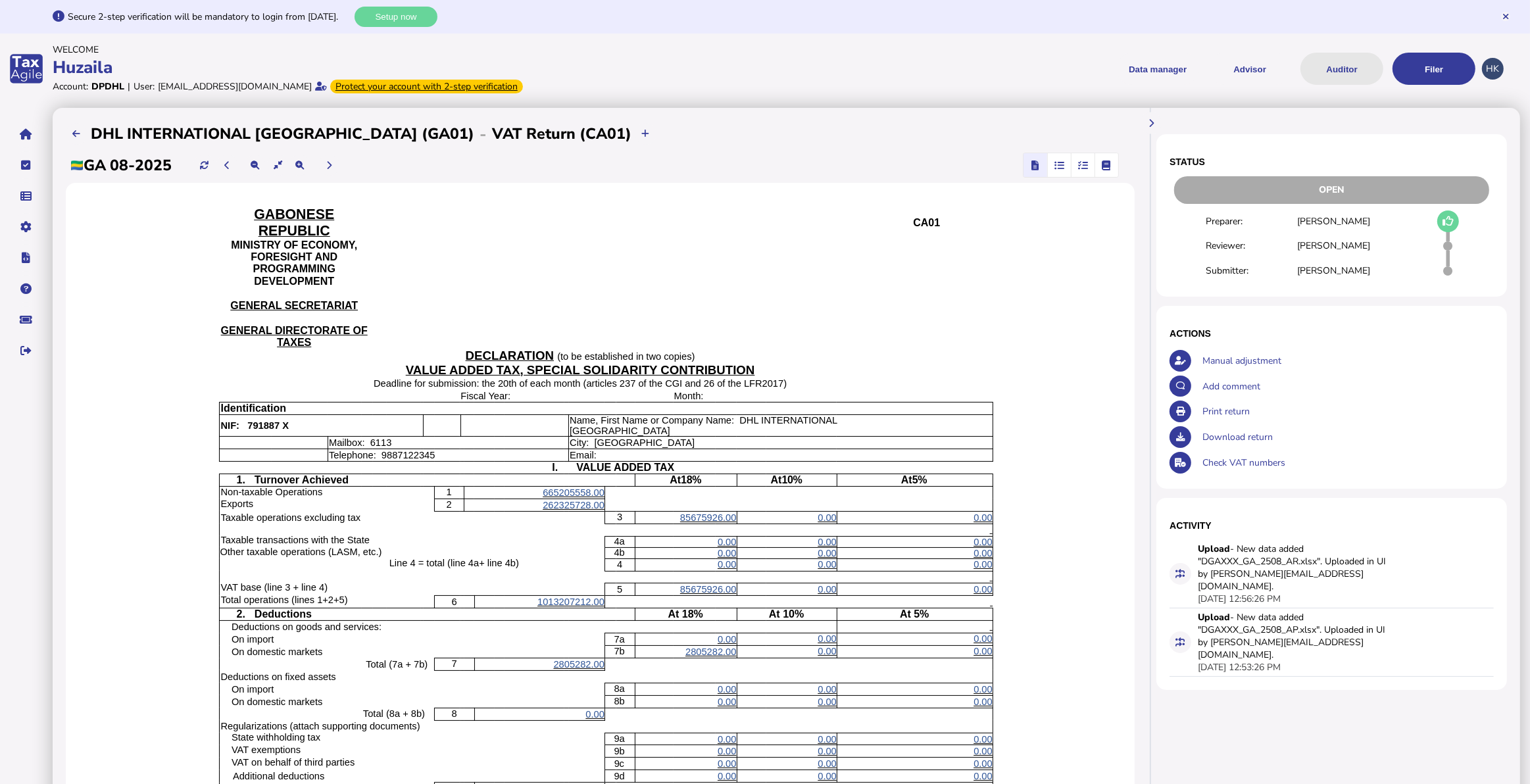
click at [1338, 62] on button "Auditor" at bounding box center [1342, 68] width 83 height 32
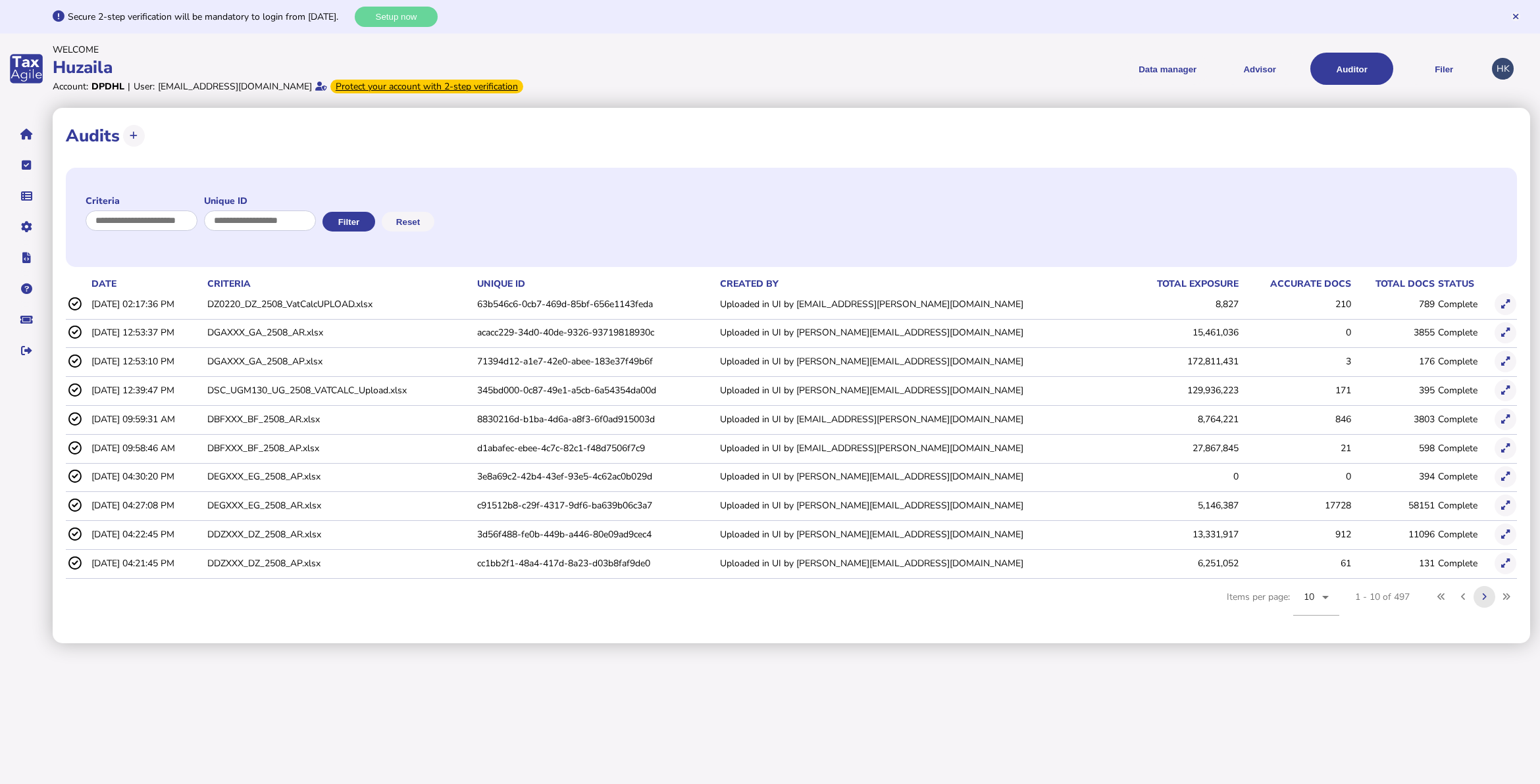
click at [1484, 594] on icon at bounding box center [1484, 597] width 4 height 9
click at [150, 215] on input "input" at bounding box center [142, 220] width 113 height 20
type input "******"
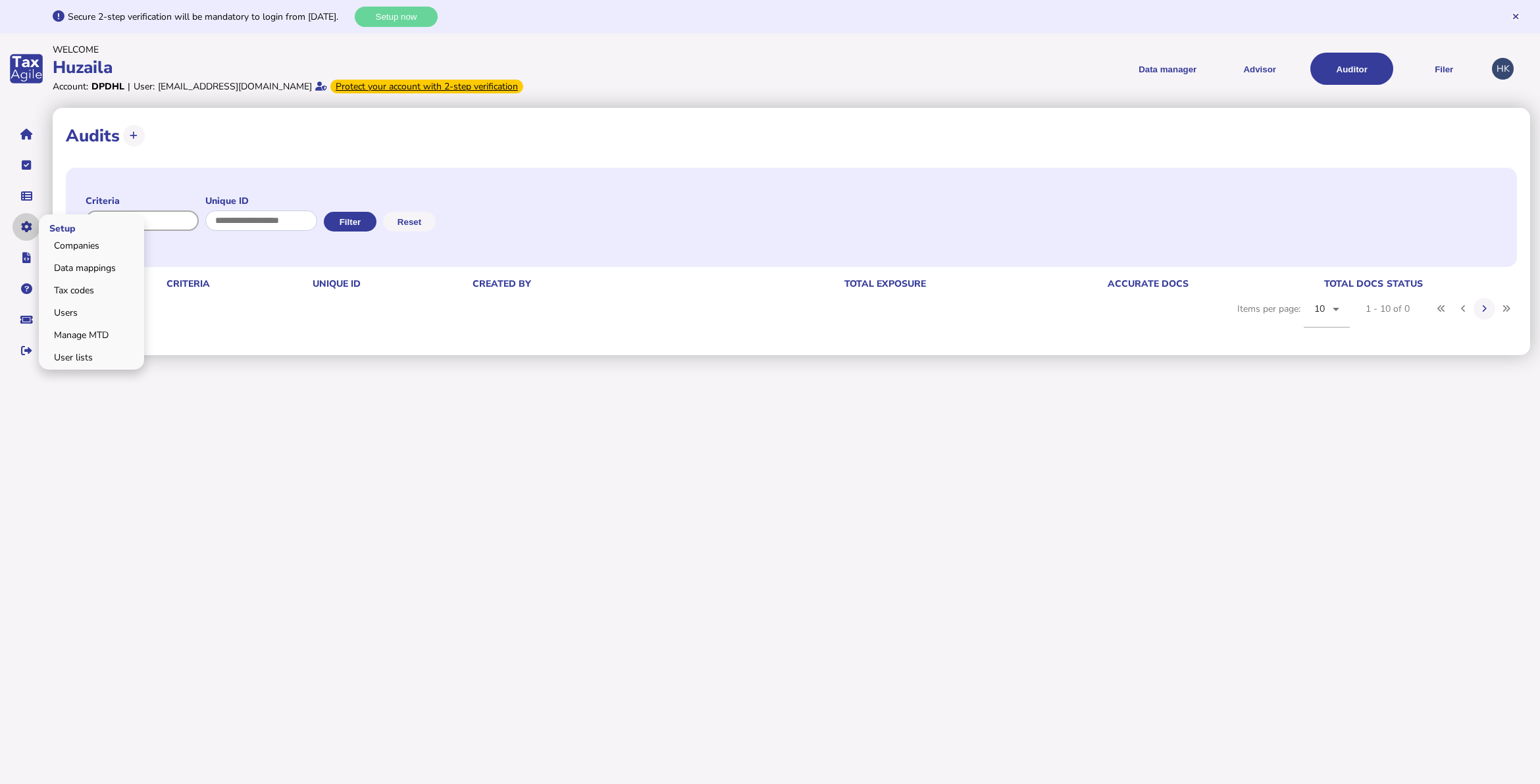
drag, startPoint x: 147, startPoint y: 221, endPoint x: 33, endPoint y: 217, distance: 114.1
click at [33, 217] on div "**********" at bounding box center [770, 186] width 1540 height 374
click at [375, 218] on button "Filter" at bounding box center [348, 221] width 53 height 20
click at [425, 222] on button "Reset" at bounding box center [408, 221] width 53 height 20
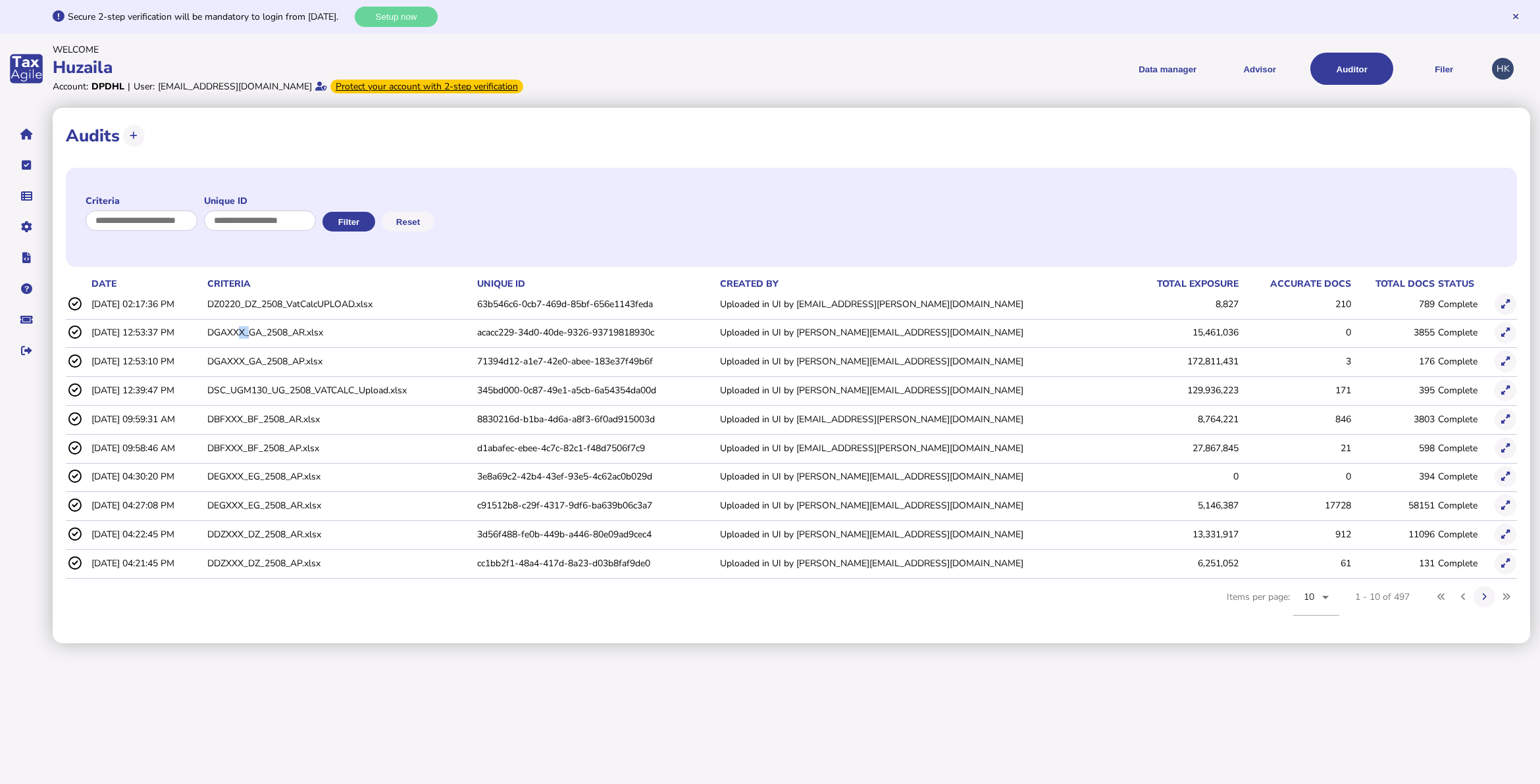
drag, startPoint x: 280, startPoint y: 332, endPoint x: 290, endPoint y: 332, distance: 10.0
click at [290, 332] on td "DGAXXX_GA_2508_AR.xlsx" at bounding box center [340, 332] width 270 height 27
drag, startPoint x: 290, startPoint y: 332, endPoint x: 327, endPoint y: 335, distance: 37.1
click at [327, 335] on td "DGAXXX_GA_2508_AR.xlsx" at bounding box center [340, 332] width 270 height 27
copy td "DGAXXX_GA_2508"
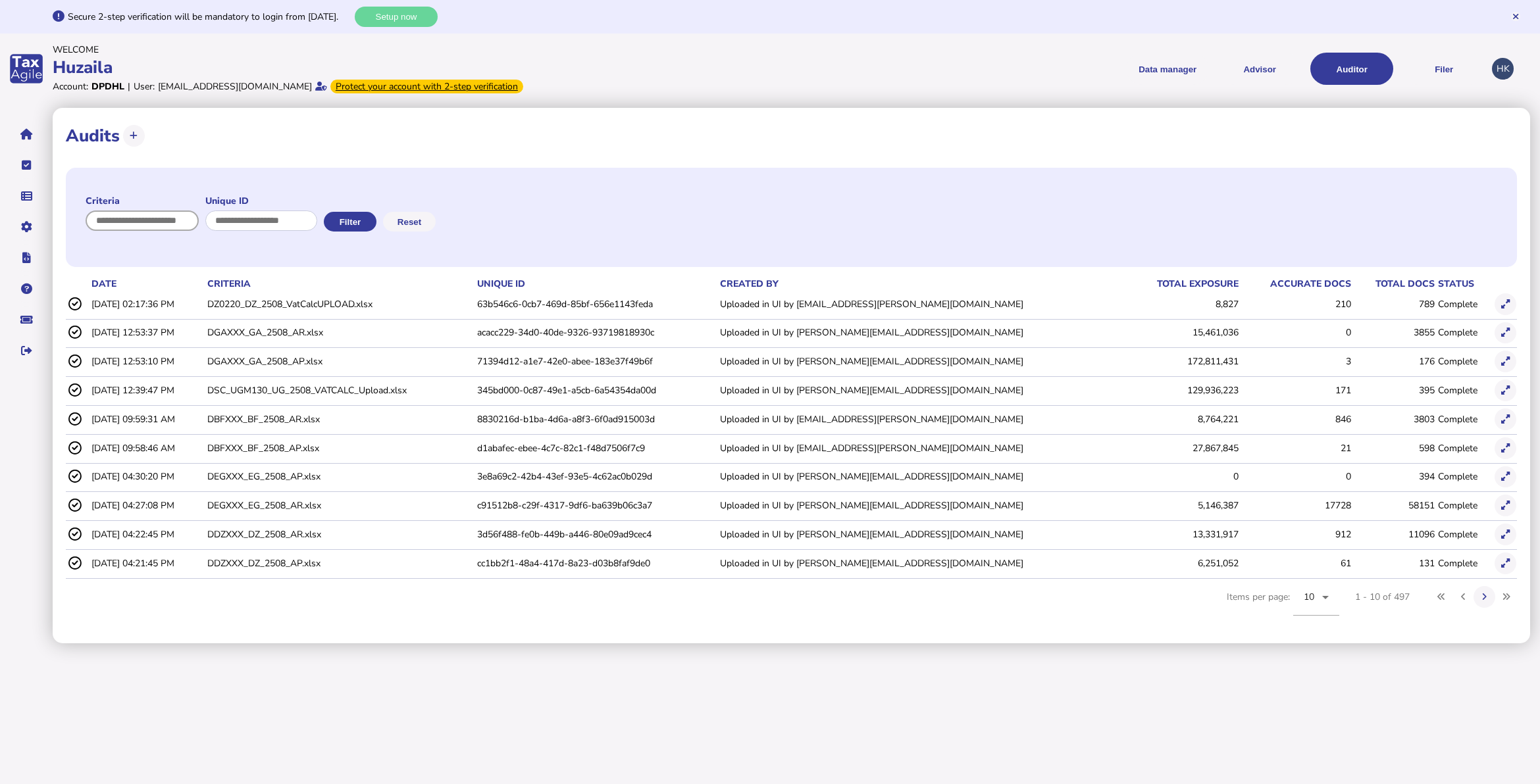
click at [132, 219] on input "input" at bounding box center [142, 220] width 113 height 20
paste input "**********"
type input "**********"
click at [375, 221] on button "Filter" at bounding box center [348, 221] width 53 height 20
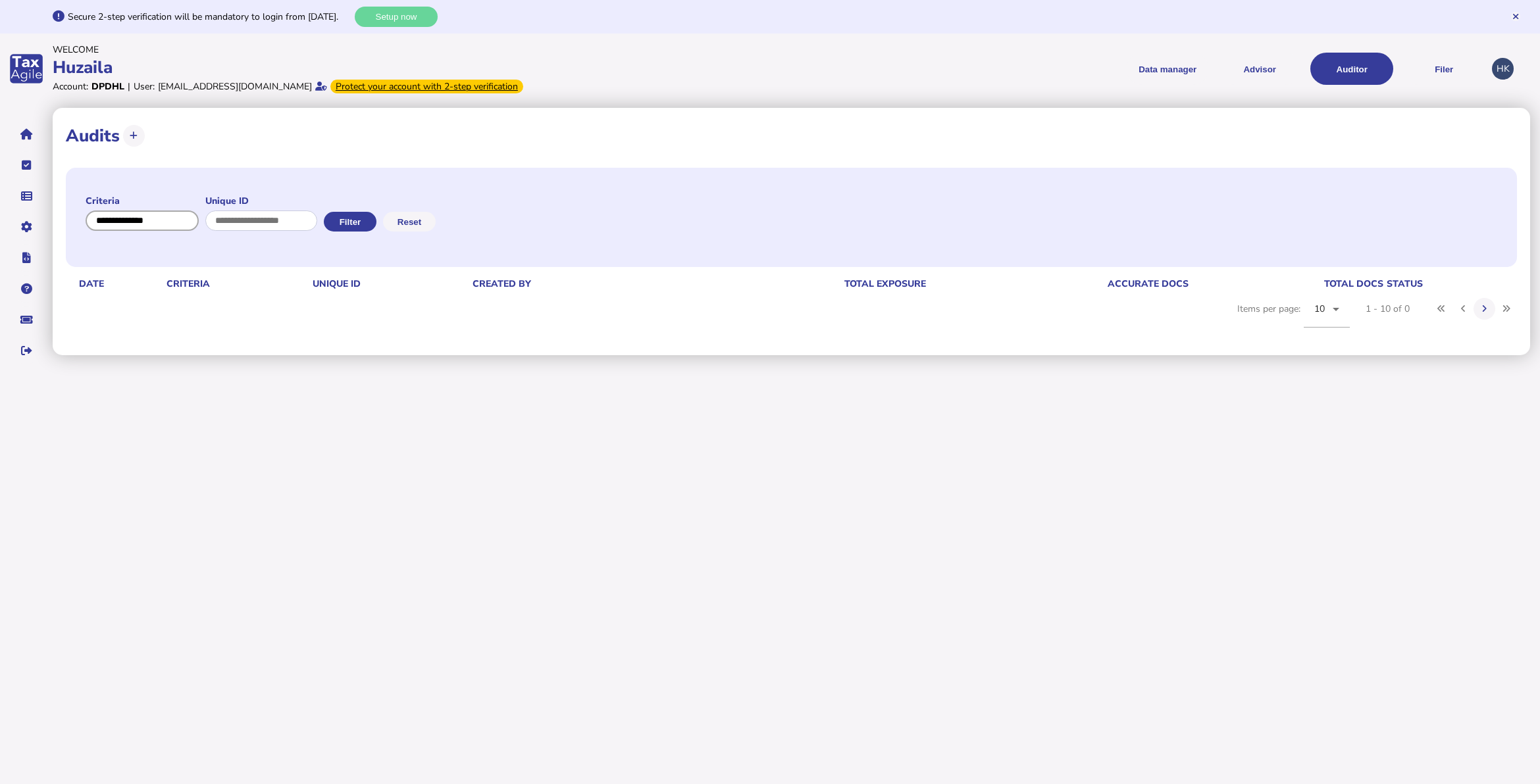
drag, startPoint x: 189, startPoint y: 225, endPoint x: 71, endPoint y: 219, distance: 118.2
click at [71, 219] on div "Criteria Unique ID Filter Reset" at bounding box center [791, 217] width 1451 height 99
click at [375, 219] on button "Filter" at bounding box center [348, 221] width 53 height 20
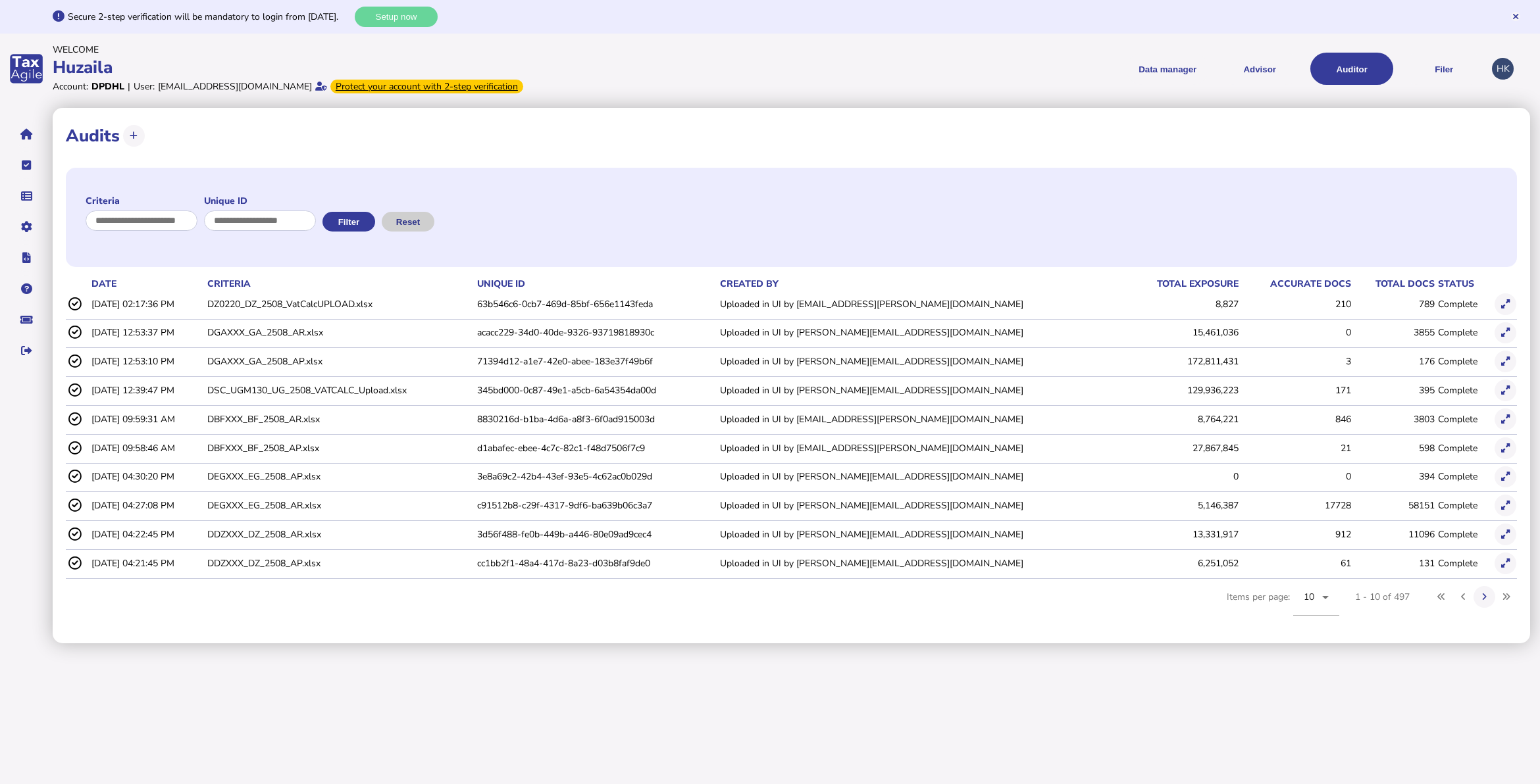
click at [416, 221] on button "Reset" at bounding box center [408, 221] width 53 height 20
click at [1333, 597] on div "10" at bounding box center [1316, 597] width 46 height 37
click at [1323, 694] on mat-option "50" at bounding box center [1316, 700] width 46 height 32
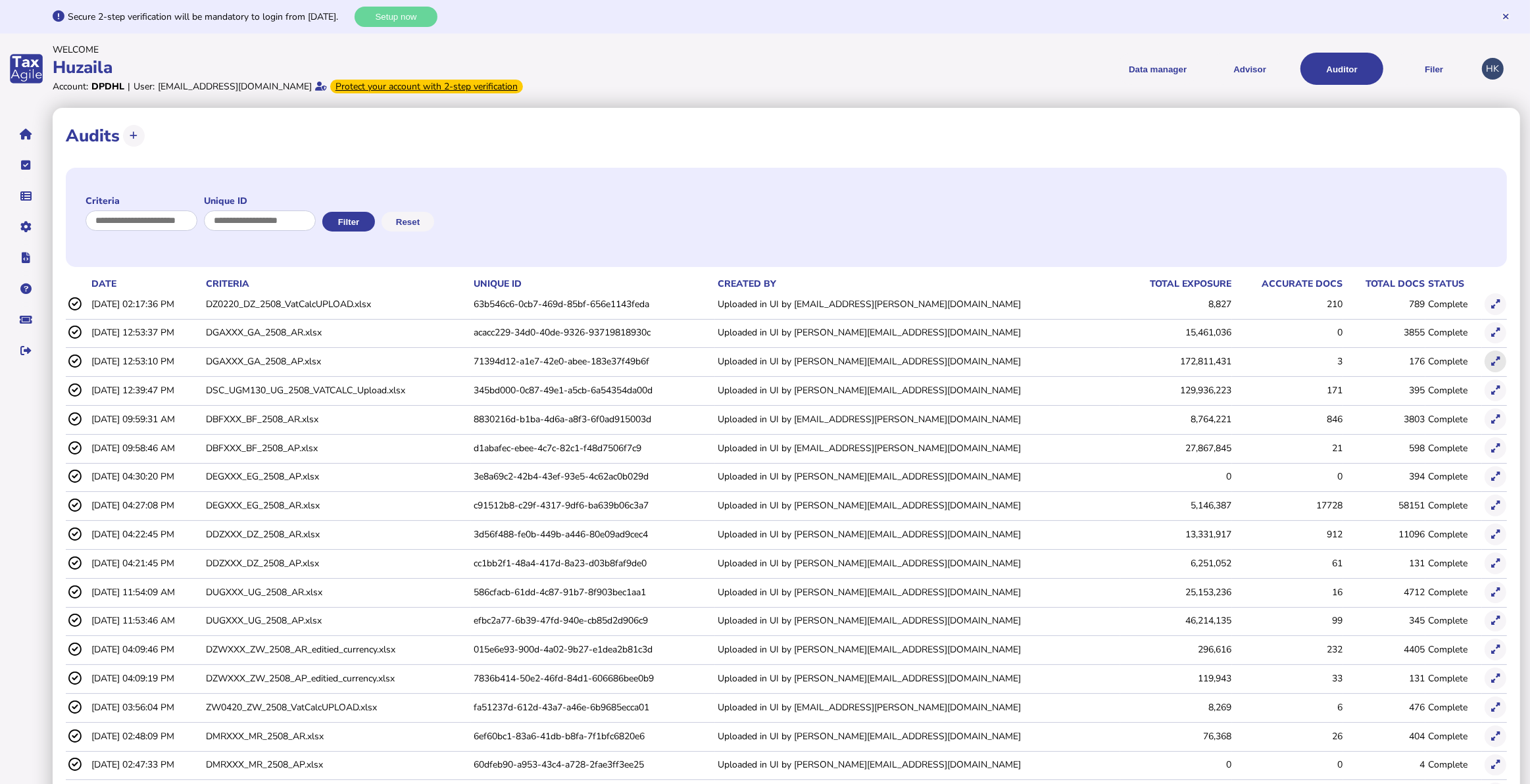
click at [1503, 361] on button at bounding box center [1495, 361] width 22 height 22
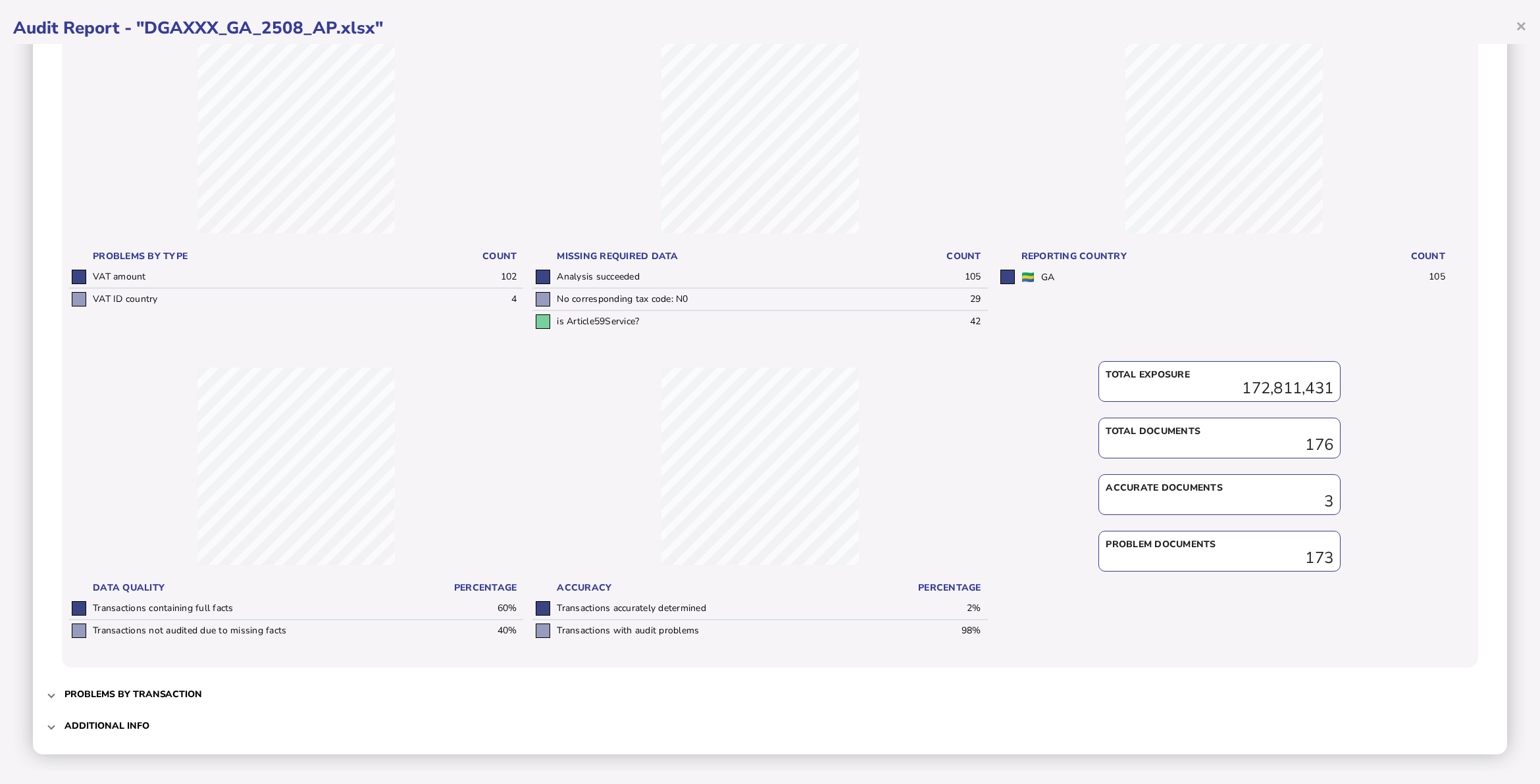
scroll to position [149, 0]
click at [122, 710] on span "Additional info" at bounding box center [771, 723] width 1413 height 31
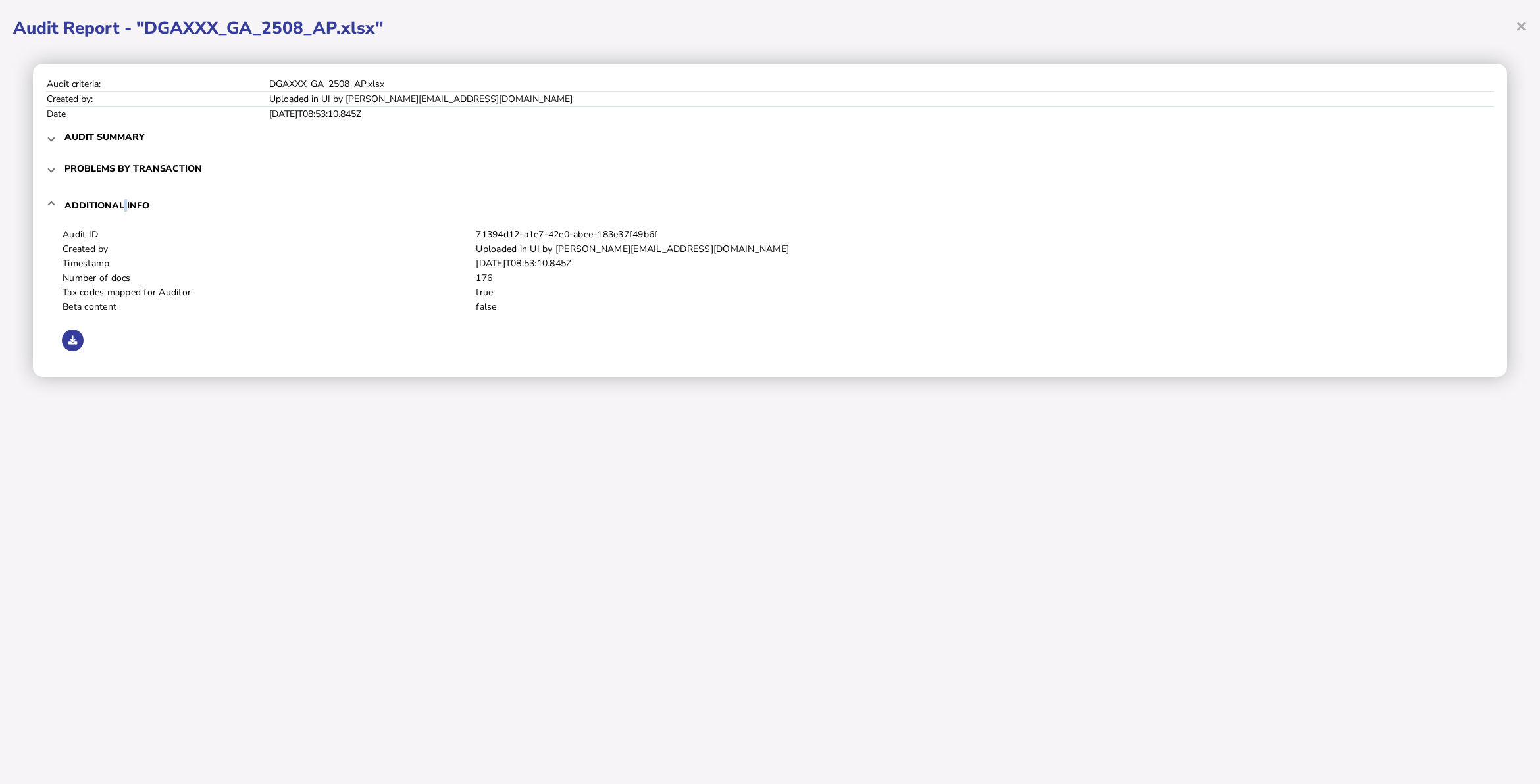
scroll to position [0, 0]
click at [79, 330] on button at bounding box center [73, 340] width 22 height 22
click at [808, 428] on div "× Audit Report - "DGAXXX_GA_2508_AP.xlsx" Audit criteria: DGAXXX_GA_2508_AP.xls…" at bounding box center [770, 392] width 1540 height 784
click at [172, 666] on div "× Audit Report - "DGAXXX_GA_2508_AP.xlsx" Audit criteria: DGAXXX_GA_2508_AP.xls…" at bounding box center [770, 392] width 1540 height 784
click at [71, 340] on icon at bounding box center [73, 340] width 9 height 9
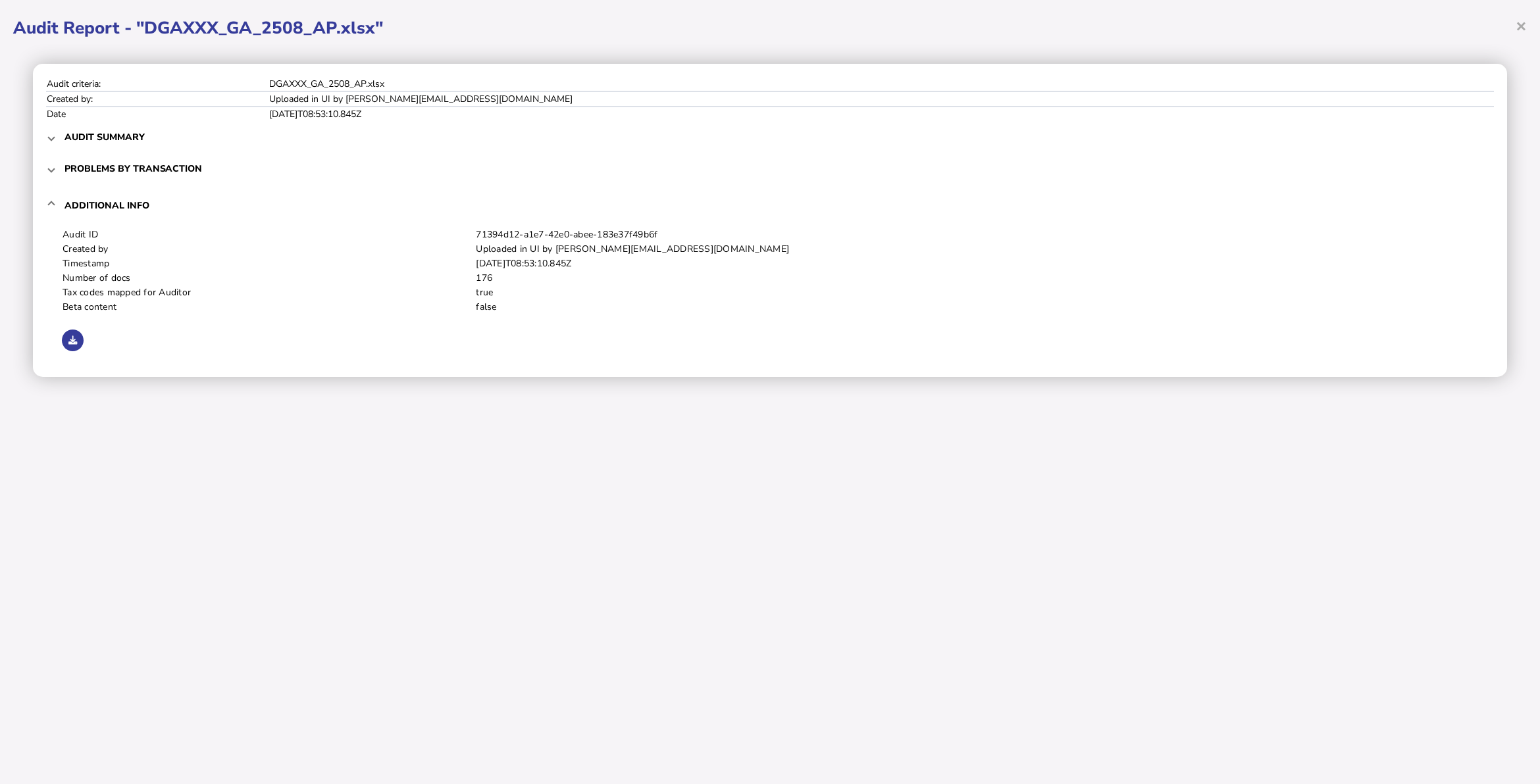
drag, startPoint x: 583, startPoint y: 490, endPoint x: 838, endPoint y: 396, distance: 271.8
click at [594, 487] on div "× Audit Report - "DGAXXX_GA_2508_AP.xlsx" Audit criteria: DGAXXX_GA_2508_AP.xls…" at bounding box center [770, 392] width 1540 height 784
drag, startPoint x: 409, startPoint y: 564, endPoint x: 311, endPoint y: 467, distance: 137.9
click at [409, 563] on div "× Audit Report - "DGAXXX_GA_2508_AP.xlsx" Audit criteria: DGAXXX_GA_2508_AP.xls…" at bounding box center [770, 392] width 1540 height 784
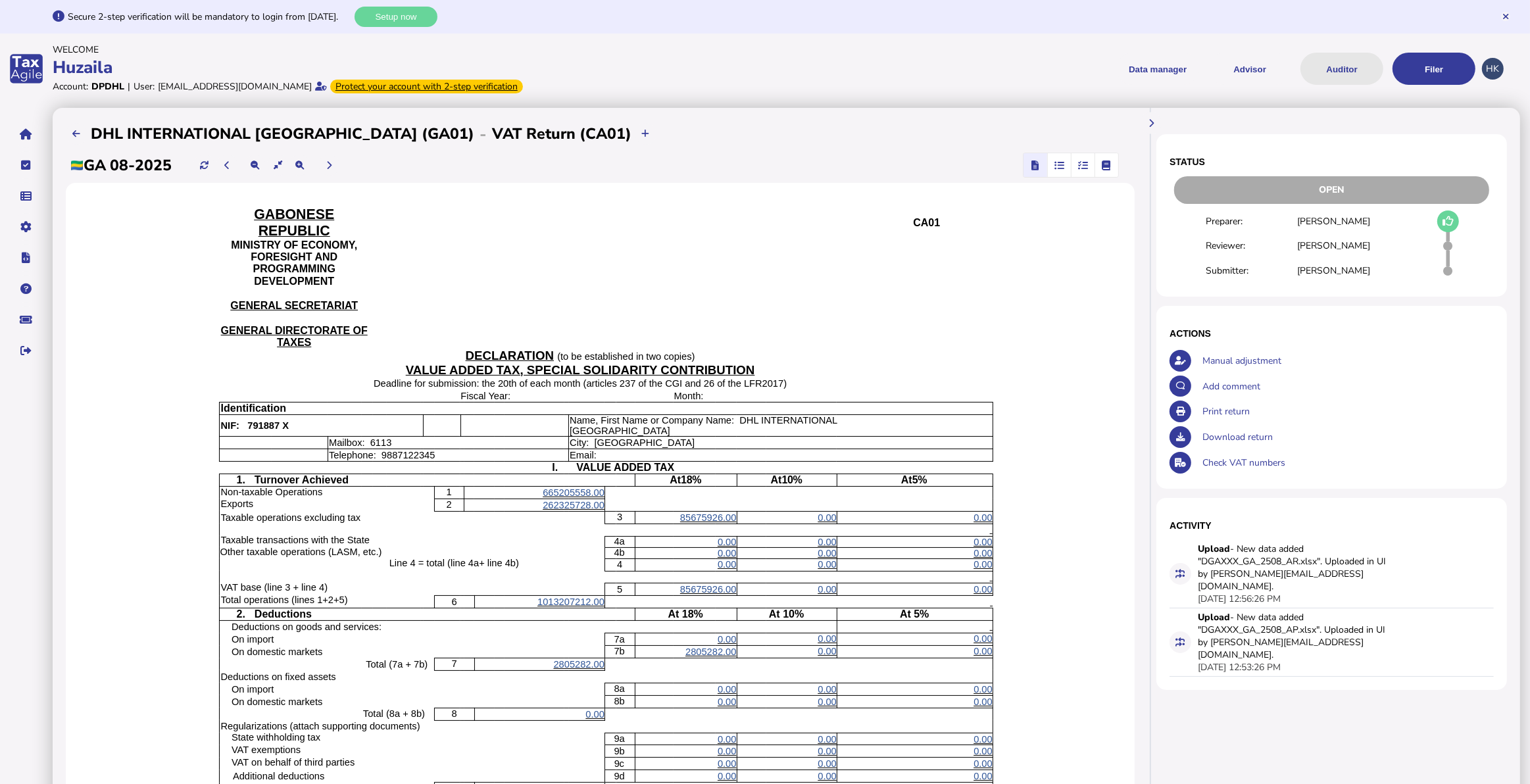
click at [1313, 67] on button "Auditor" at bounding box center [1342, 68] width 83 height 32
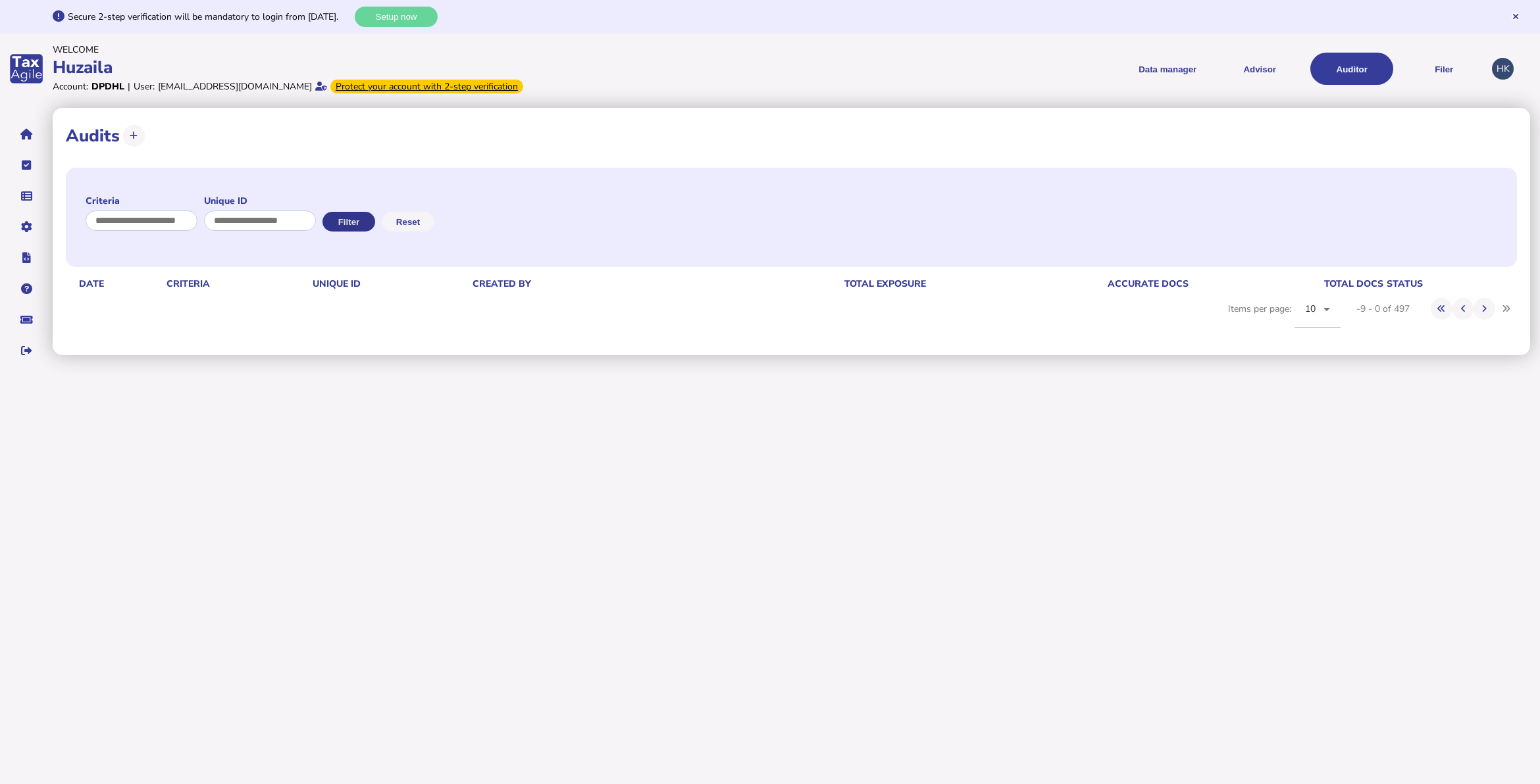
click at [375, 231] on button "Filter" at bounding box center [348, 221] width 53 height 20
drag, startPoint x: 441, startPoint y: 216, endPoint x: 442, endPoint y: 226, distance: 10.0
click at [434, 219] on button "Reset" at bounding box center [408, 221] width 53 height 20
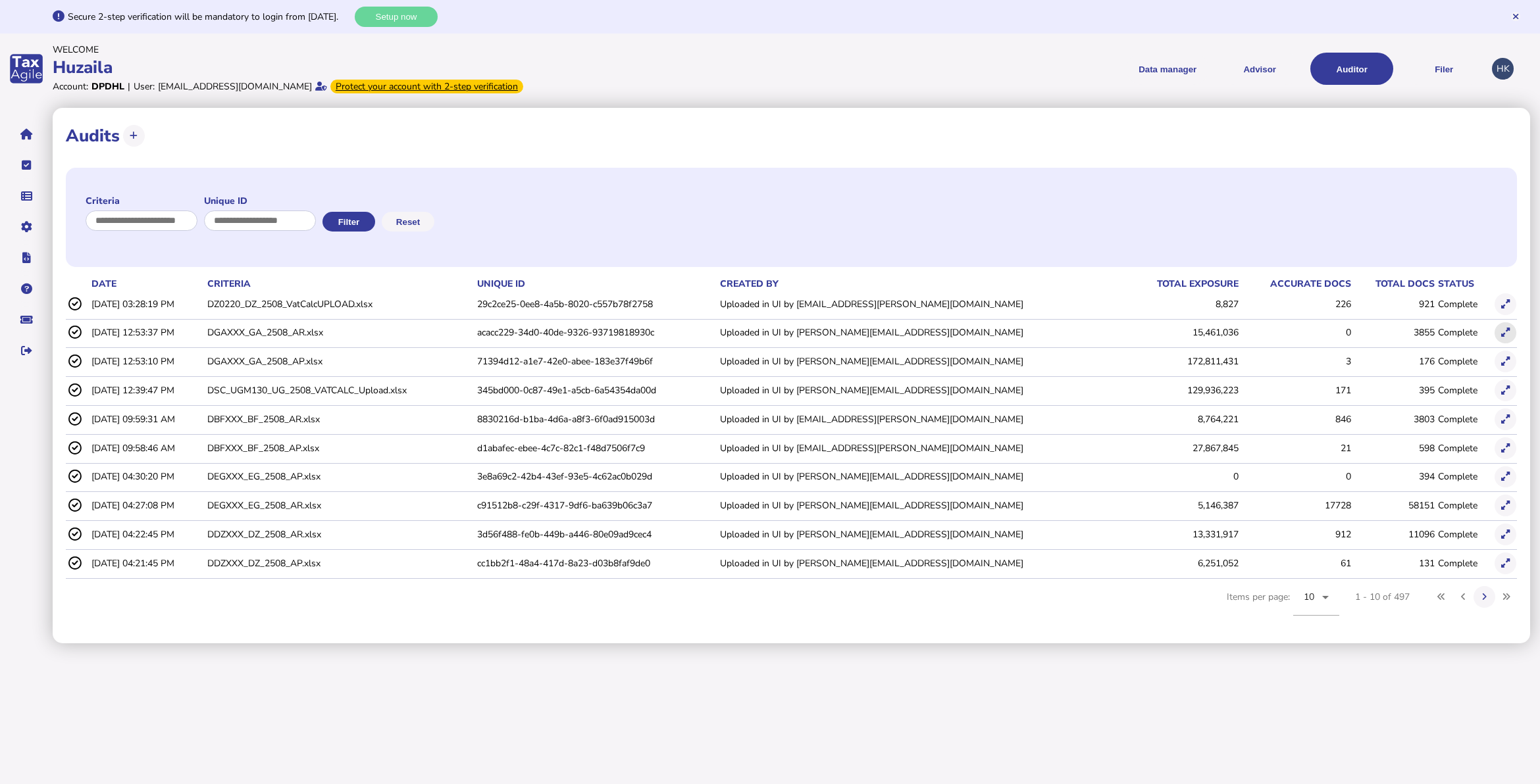
click at [1501, 330] on icon at bounding box center [1505, 332] width 9 height 9
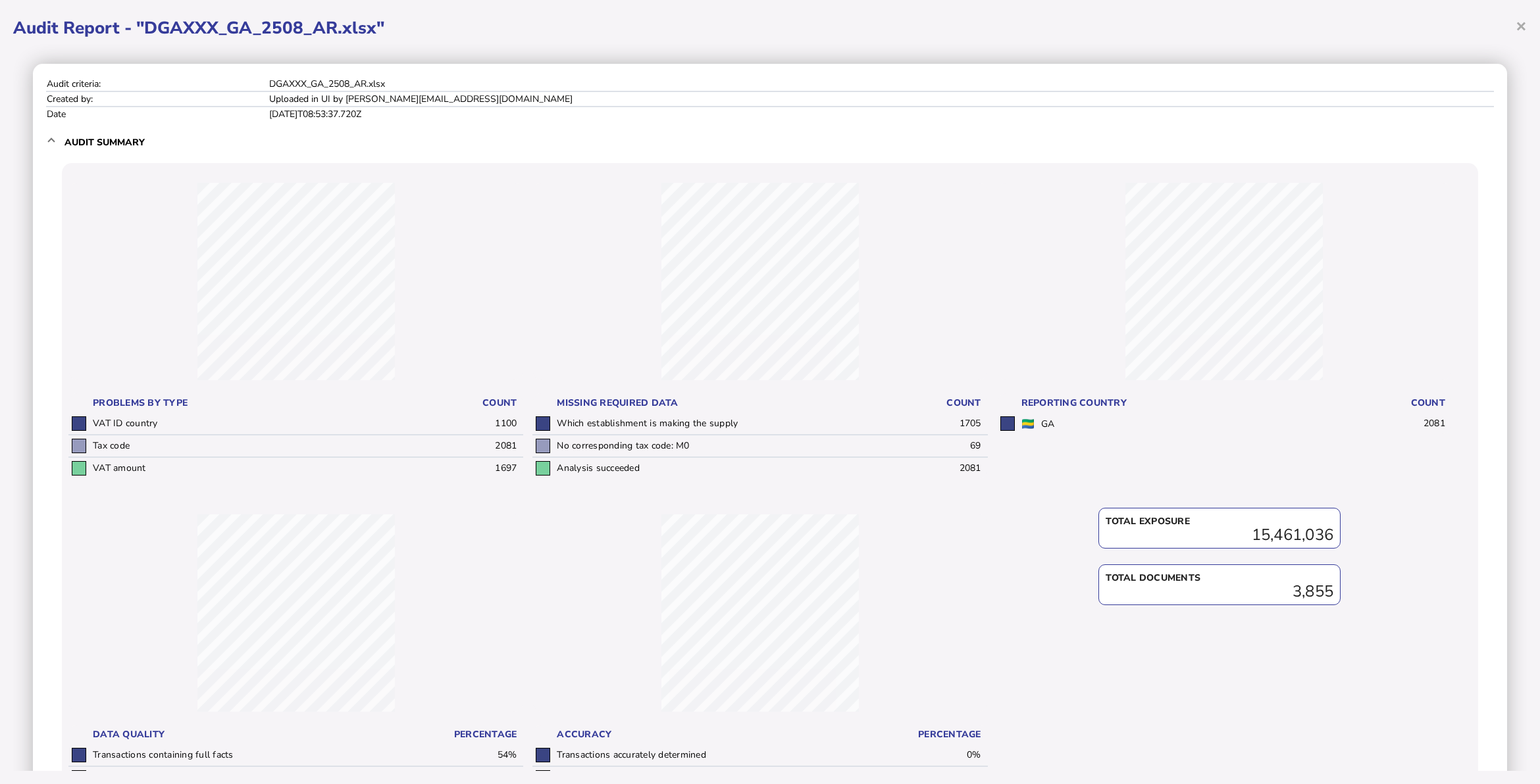
scroll to position [149, 0]
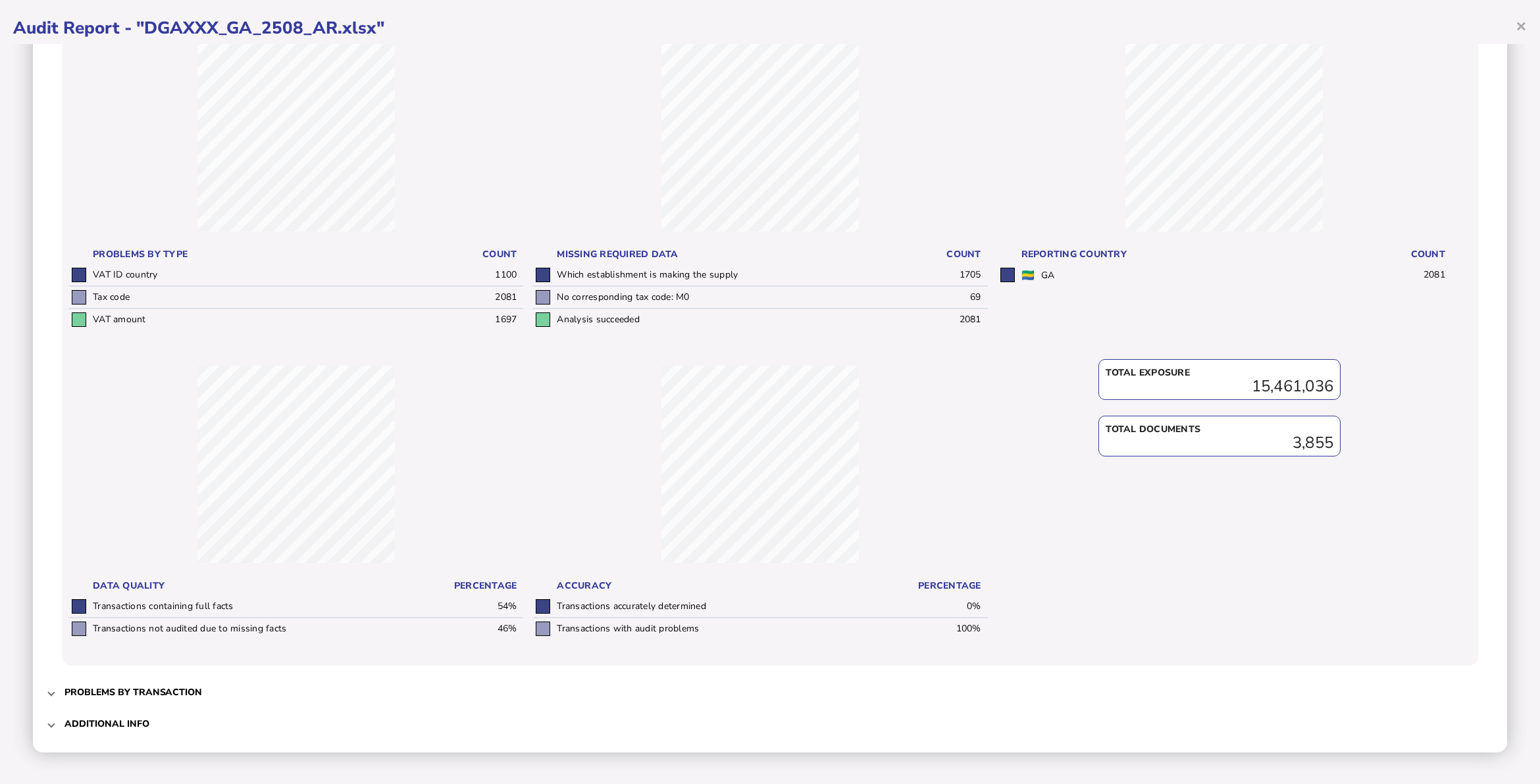
click at [139, 735] on span "Additional info" at bounding box center [771, 723] width 1413 height 31
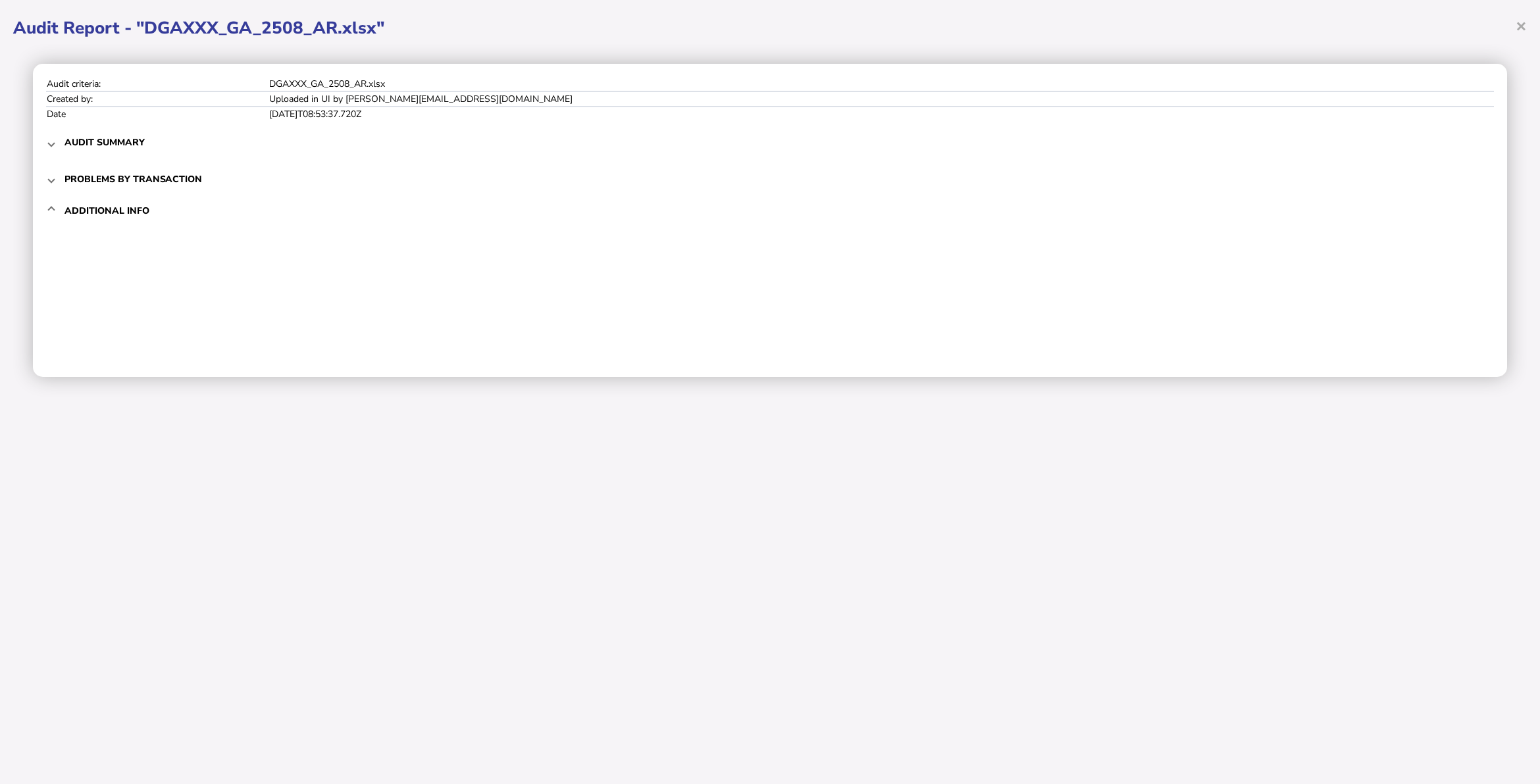
scroll to position [0, 0]
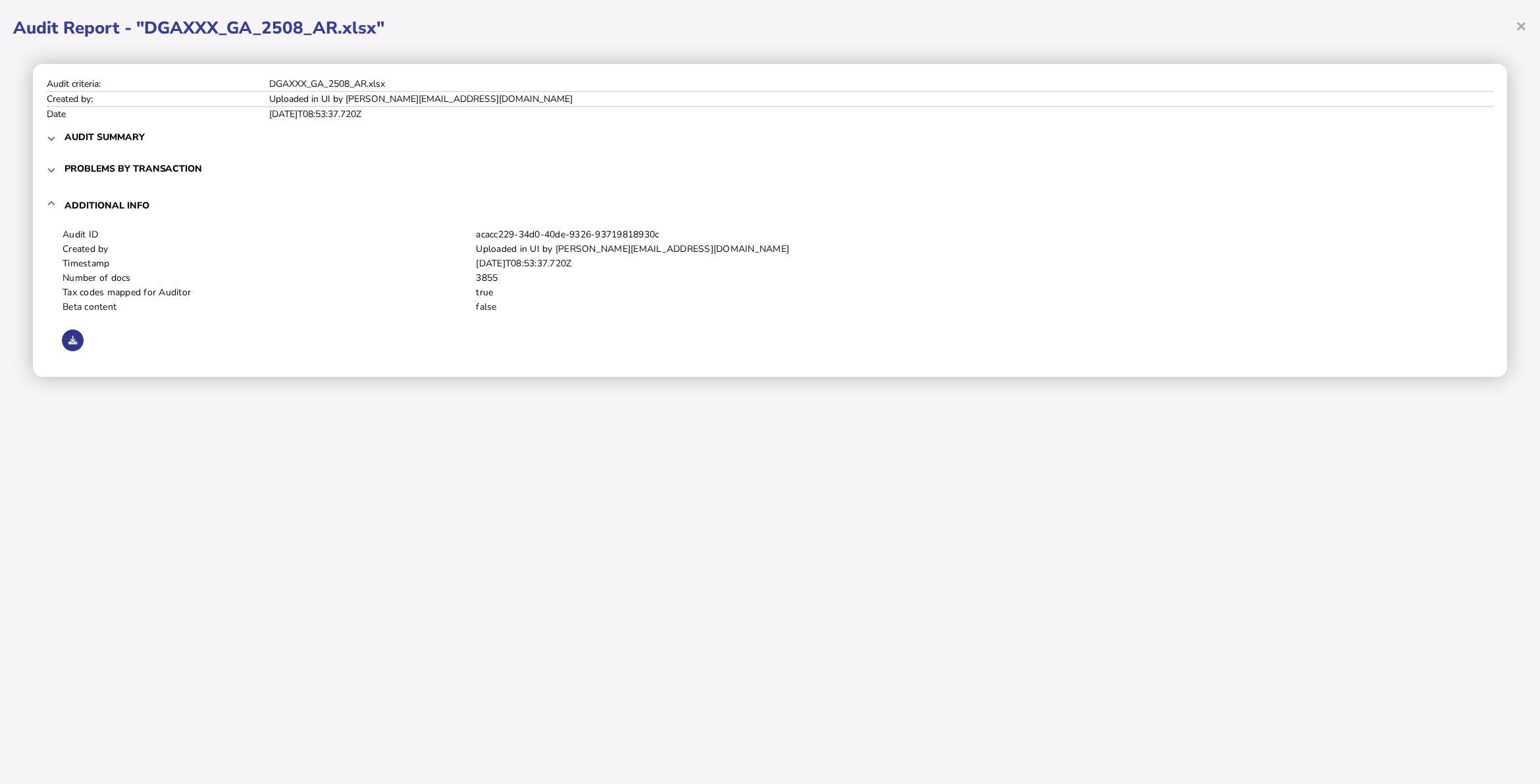
click at [62, 334] on button at bounding box center [73, 340] width 22 height 22
click at [1028, 550] on div "× Audit Report - "DGAXXX_GA_2508_AR.xlsx" Audit criteria: DGAXXX_GA_2508_AR.xls…" at bounding box center [770, 392] width 1540 height 784
